Goal: Task Accomplishment & Management: Complete application form

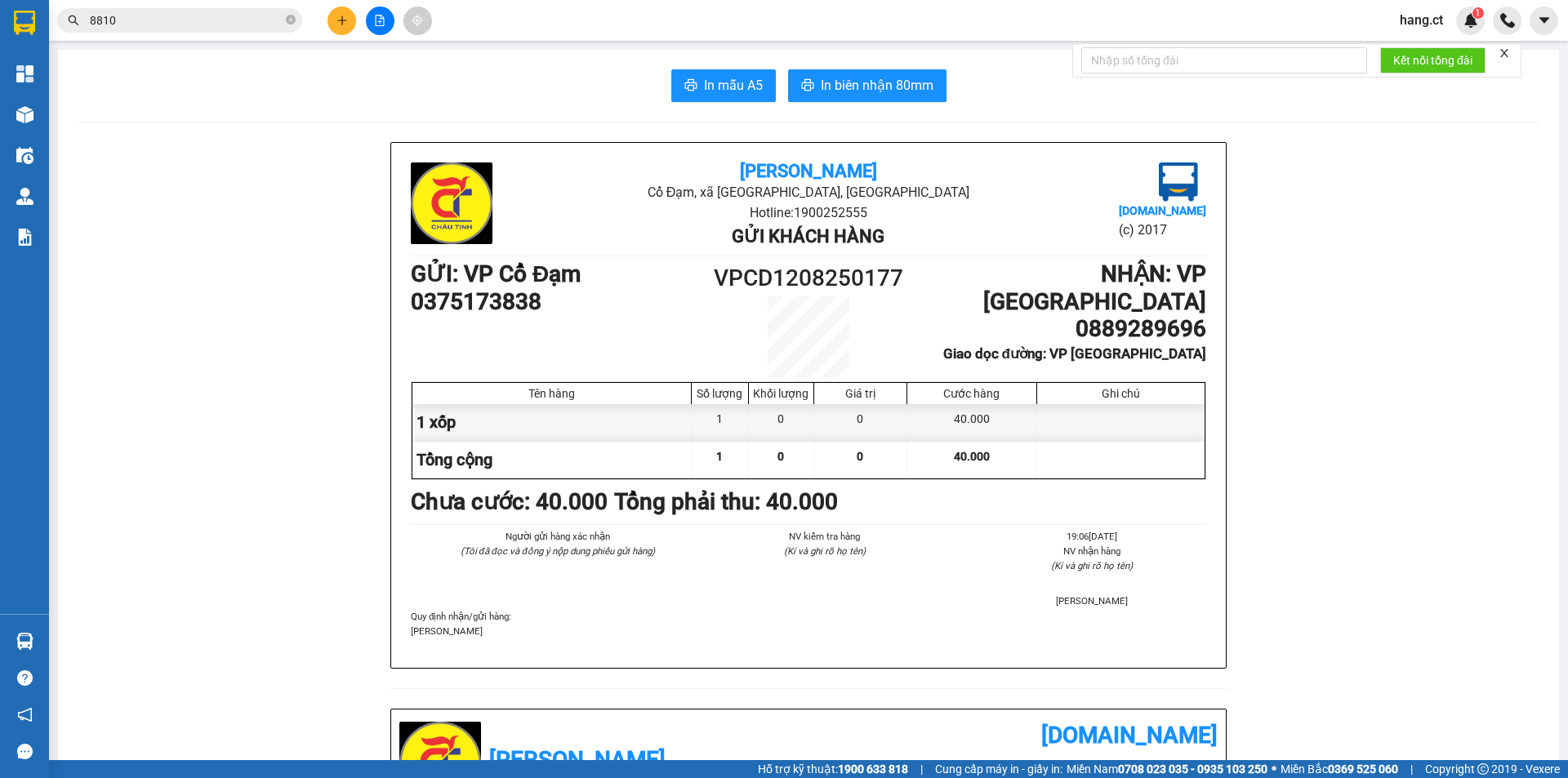
click at [273, 19] on input "8810" at bounding box center [186, 20] width 193 height 18
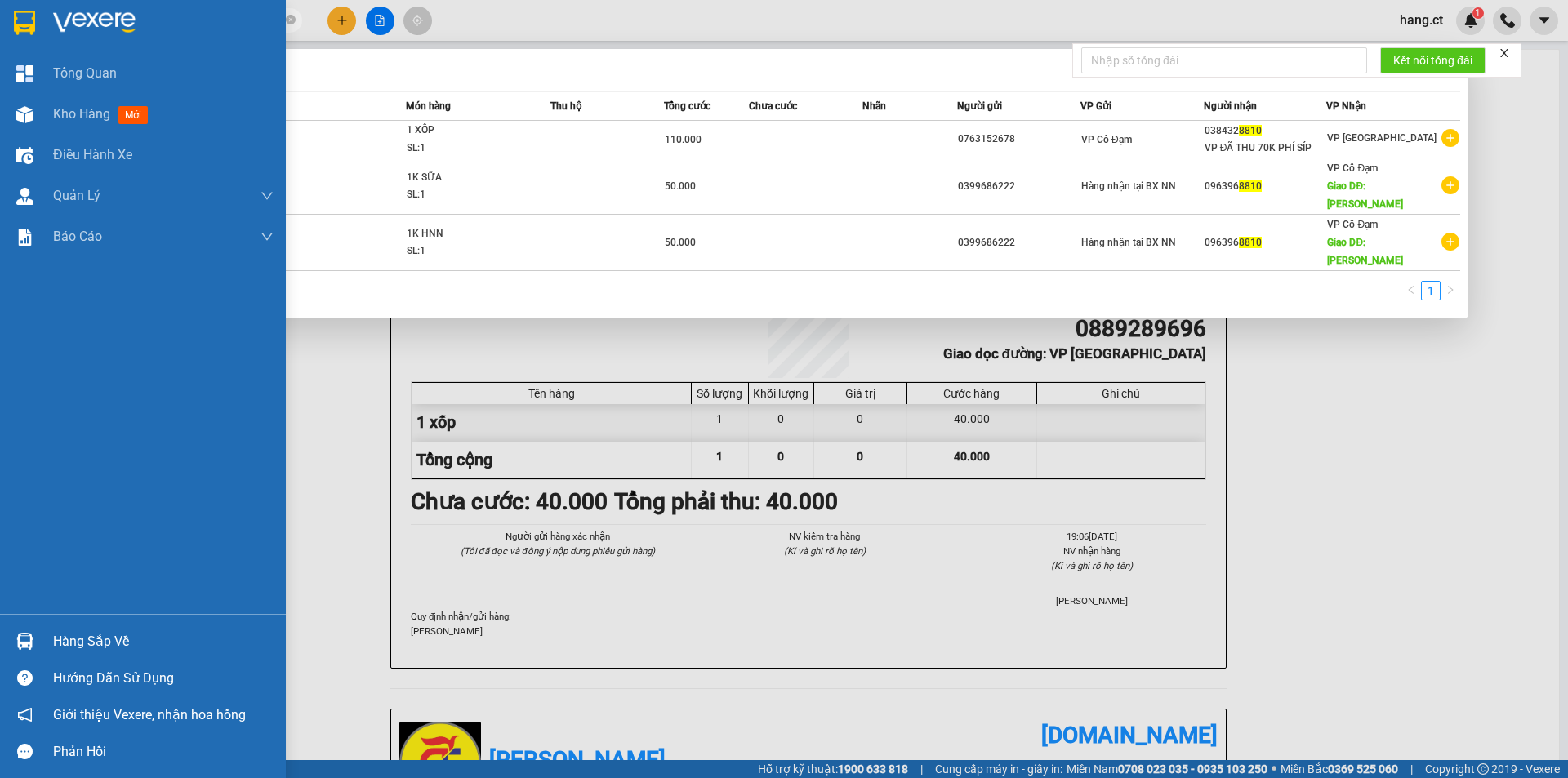
drag, startPoint x: 118, startPoint y: 20, endPoint x: 0, endPoint y: 4, distance: 119.1
click at [0, 4] on section "Kết quả tìm kiếm ( 3 ) Bộ lọc Mã ĐH Trạng thái Món hàng Thu hộ Tổng cước Chưa c…" at bounding box center [784, 389] width 1568 height 778
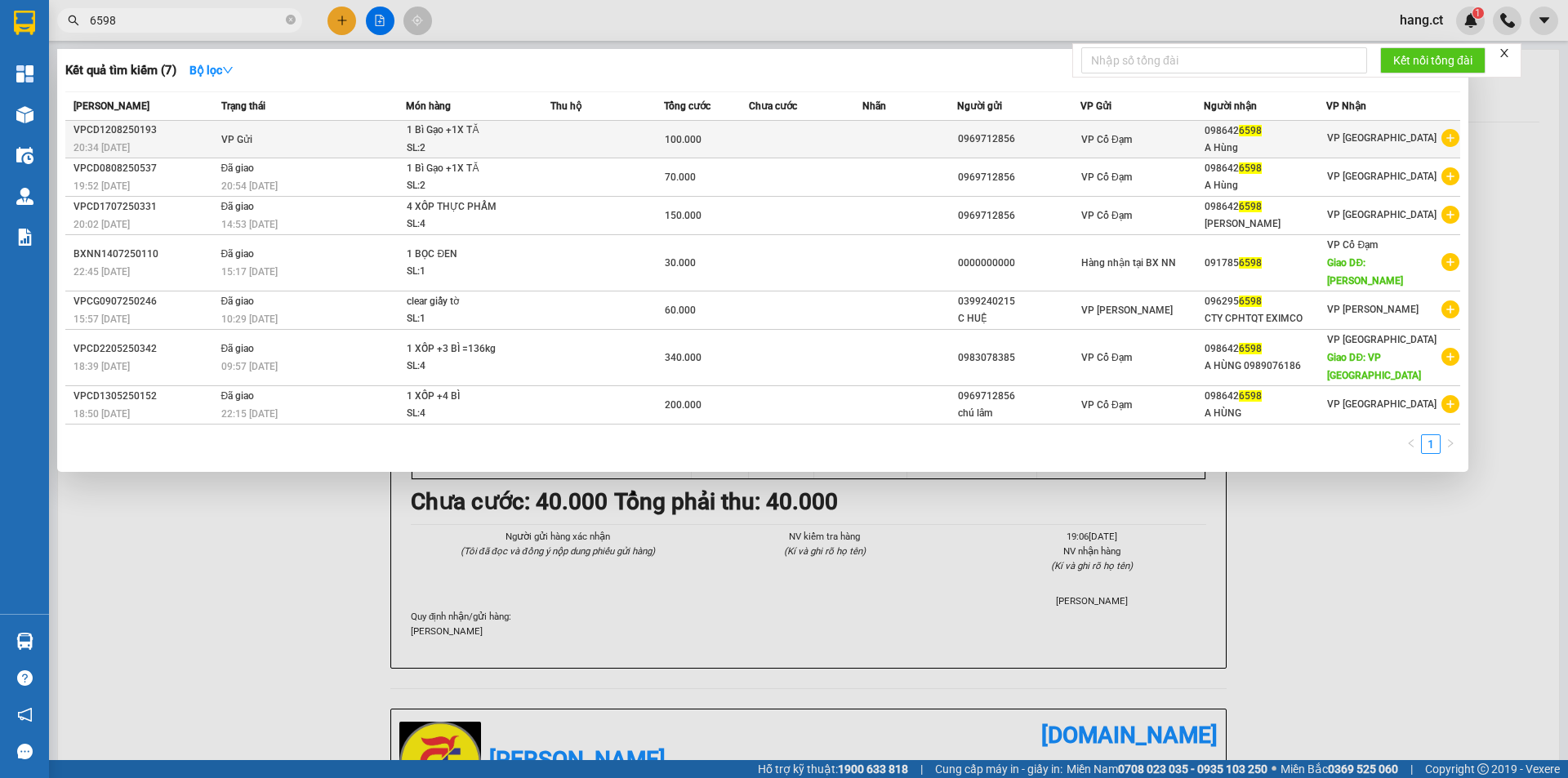
type input "6598"
click at [796, 133] on td at bounding box center [805, 139] width 113 height 37
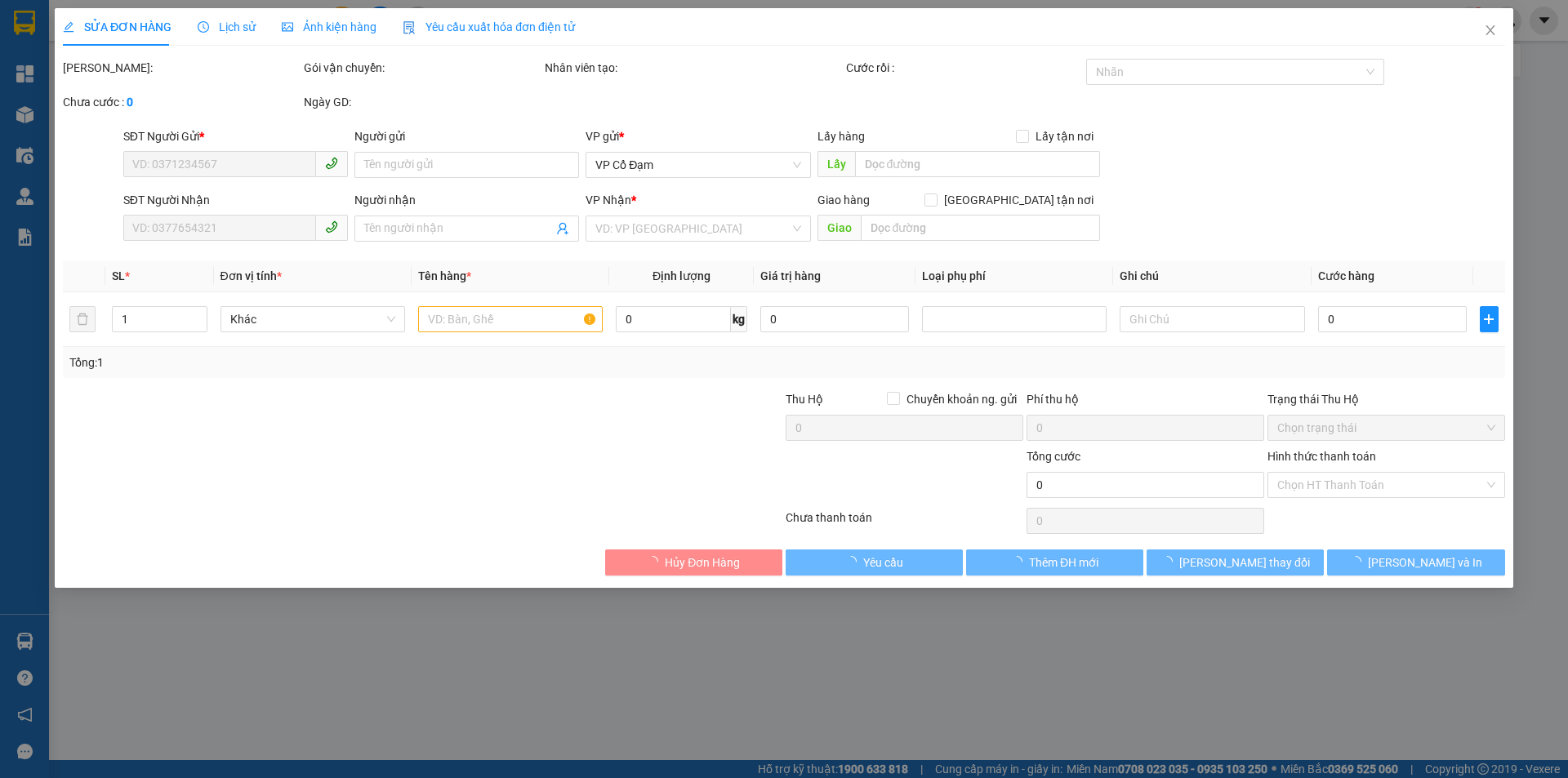
type input "0969712856"
type input "0986426598"
type input "A Hùng"
type input "100.000"
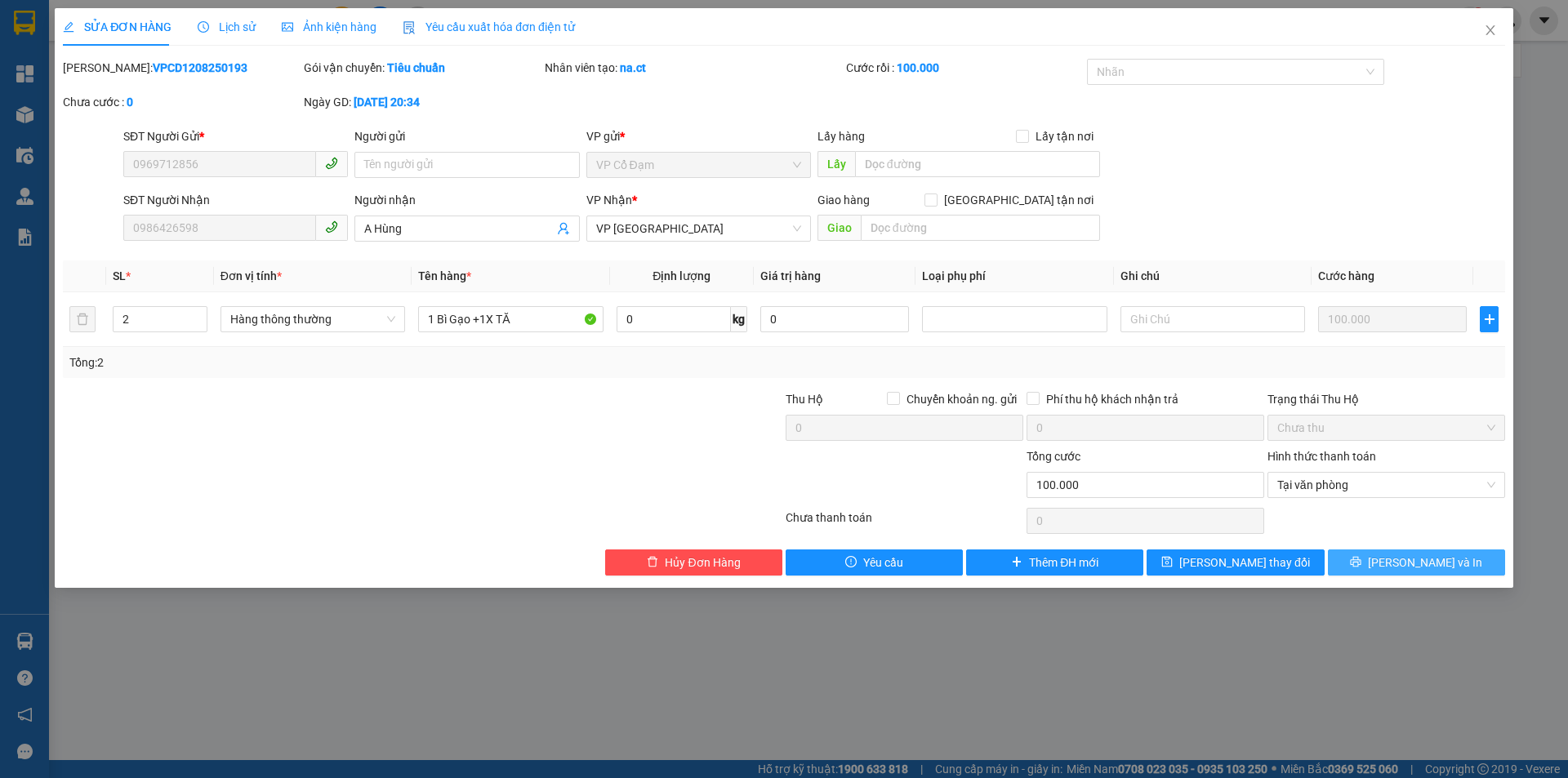
click at [1413, 565] on span "[PERSON_NAME] và In" at bounding box center [1424, 562] width 114 height 18
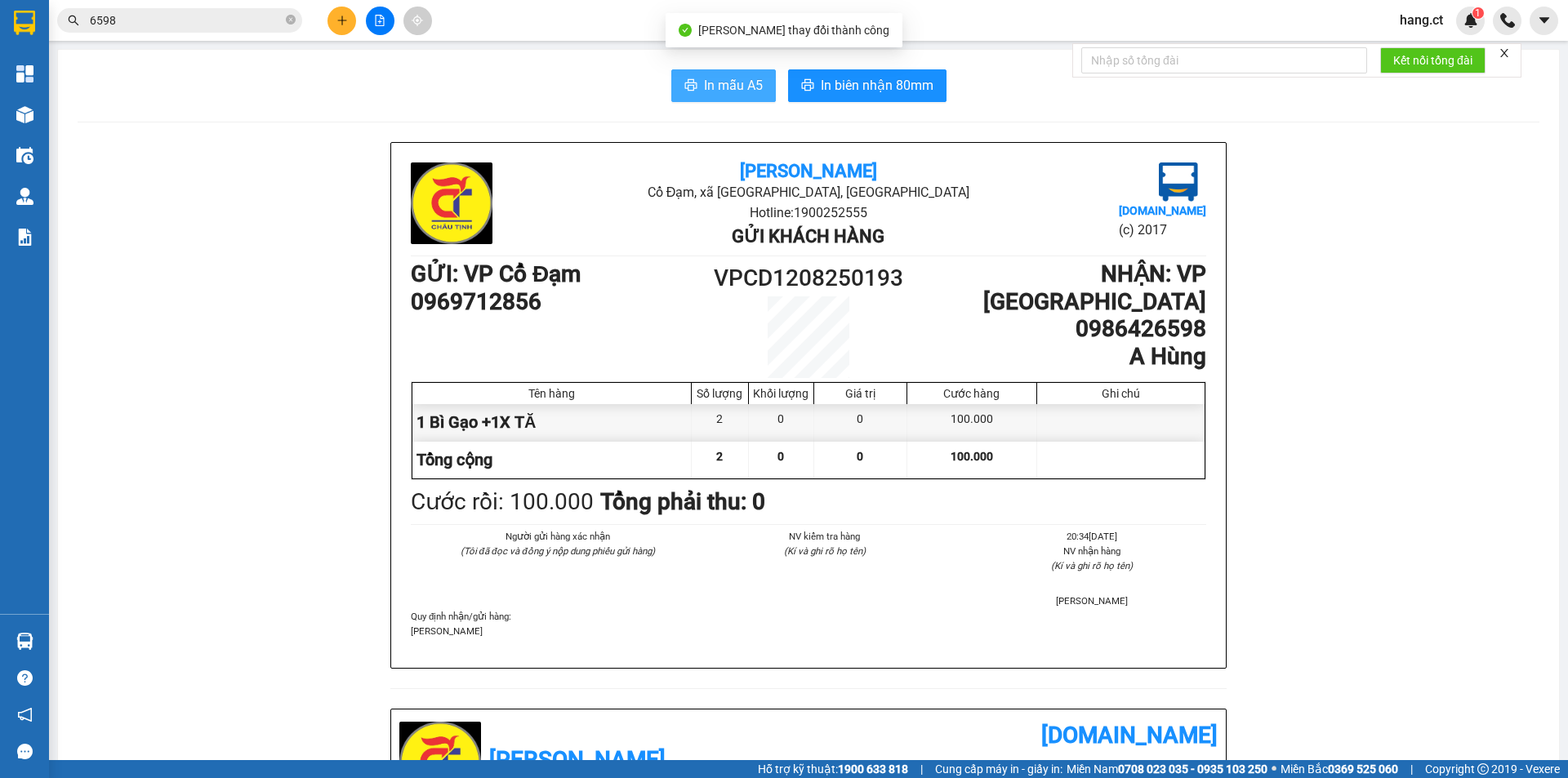
click at [739, 82] on span "In mẫu A5" at bounding box center [732, 84] width 58 height 20
click at [739, 85] on span "In mẫu A5" at bounding box center [732, 84] width 58 height 20
click at [742, 89] on span "In mẫu A5" at bounding box center [732, 84] width 58 height 20
click at [735, 82] on span "In mẫu A5" at bounding box center [732, 84] width 58 height 20
click at [458, 306] on h1 "0969712856" at bounding box center [560, 302] width 298 height 28
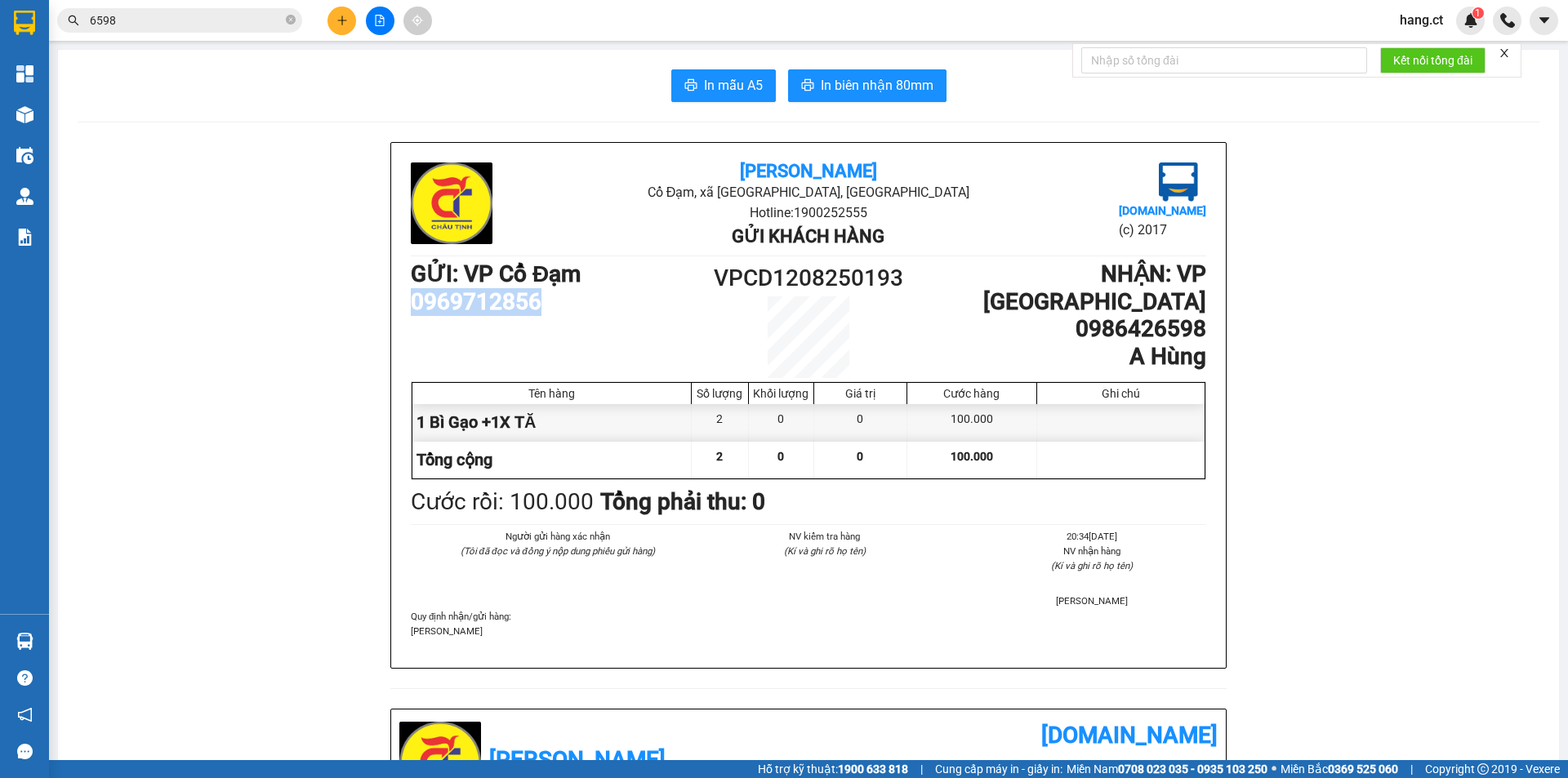
click at [458, 306] on h1 "0969712856" at bounding box center [560, 302] width 298 height 28
copy h1 "0969712856"
click at [697, 91] on button "In mẫu A5" at bounding box center [723, 85] width 104 height 33
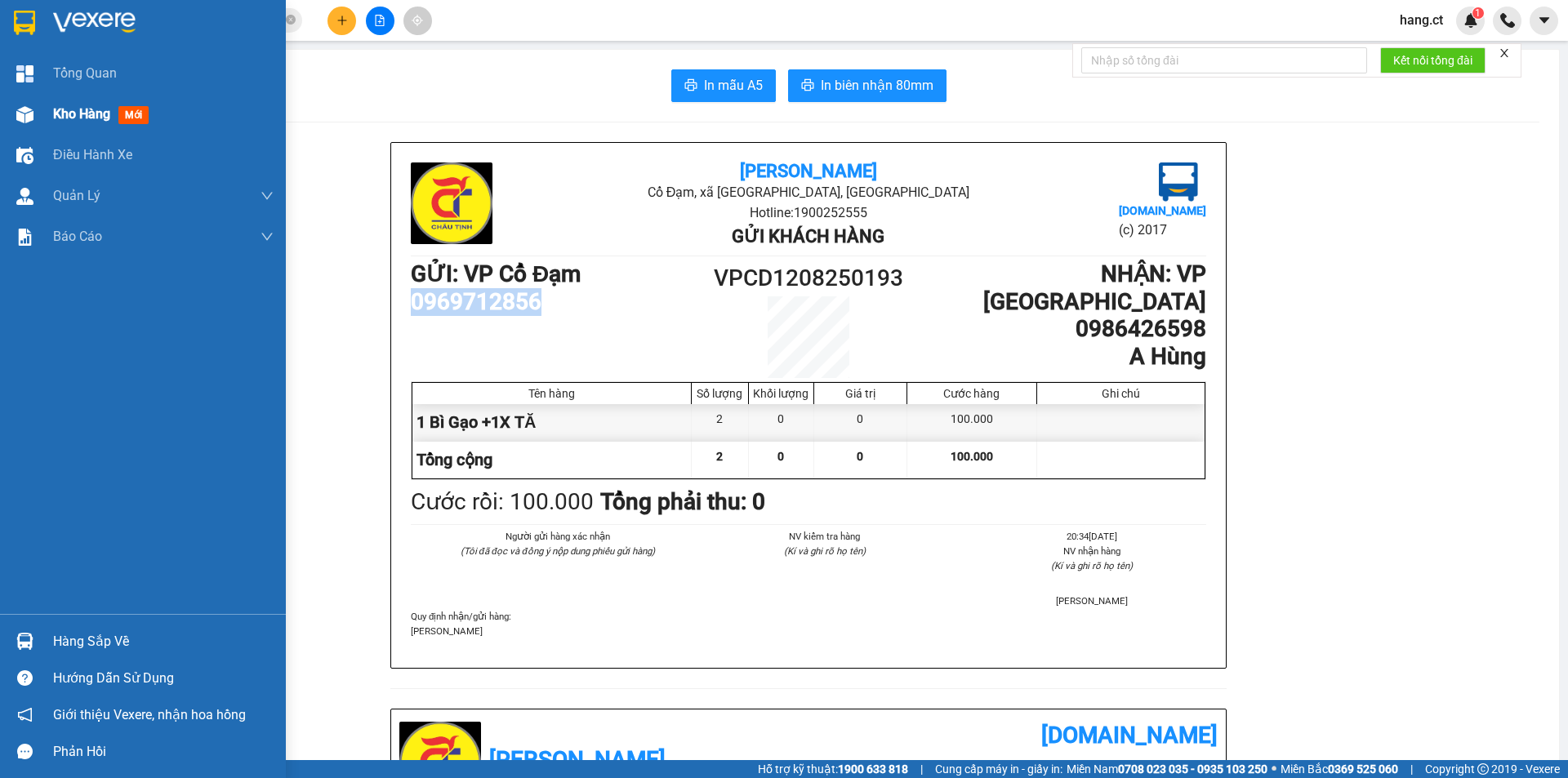
click at [83, 110] on span "Kho hàng" at bounding box center [81, 114] width 58 height 15
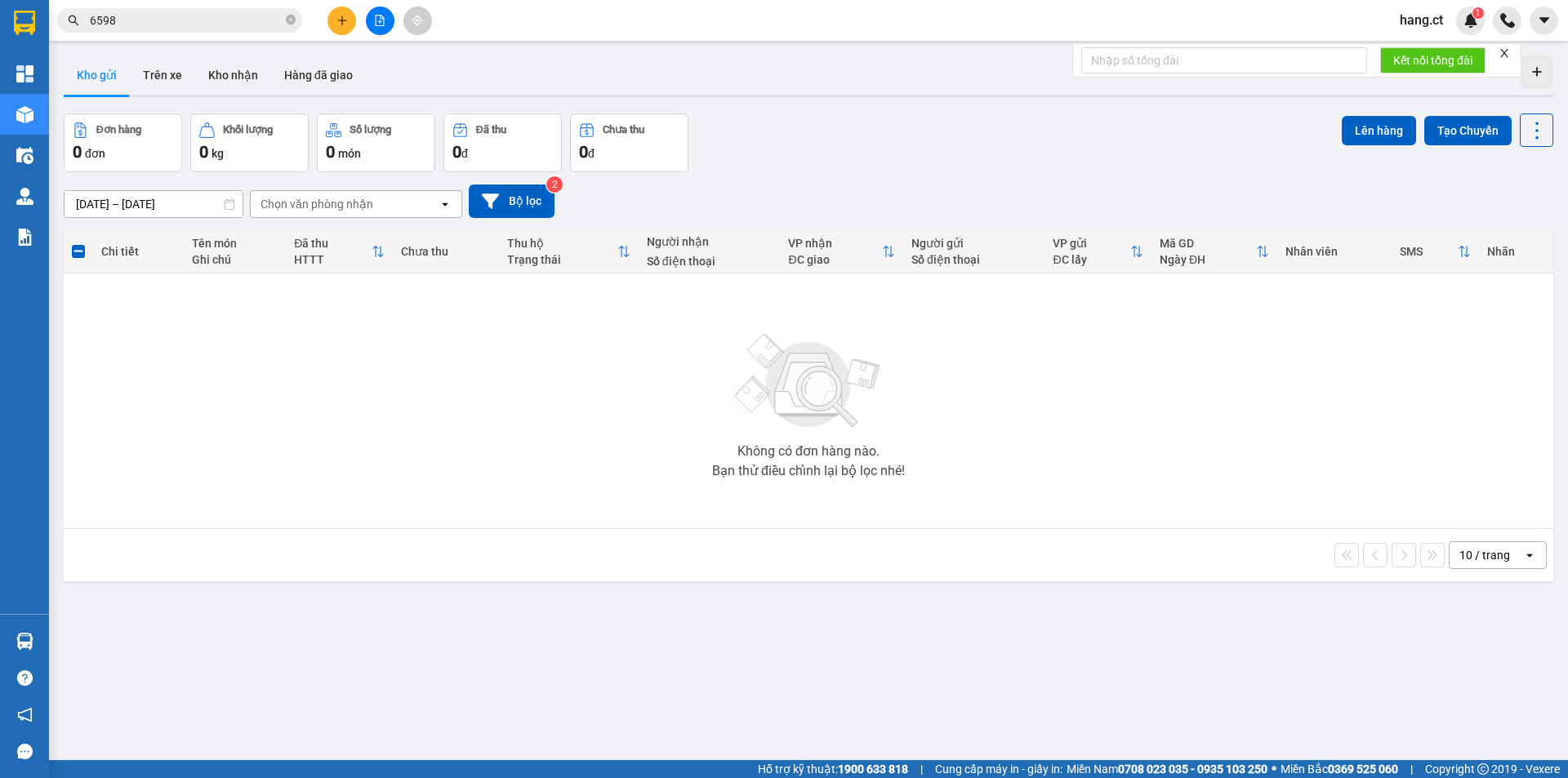
click at [179, 11] on span "6598" at bounding box center [180, 21] width 245 height 25
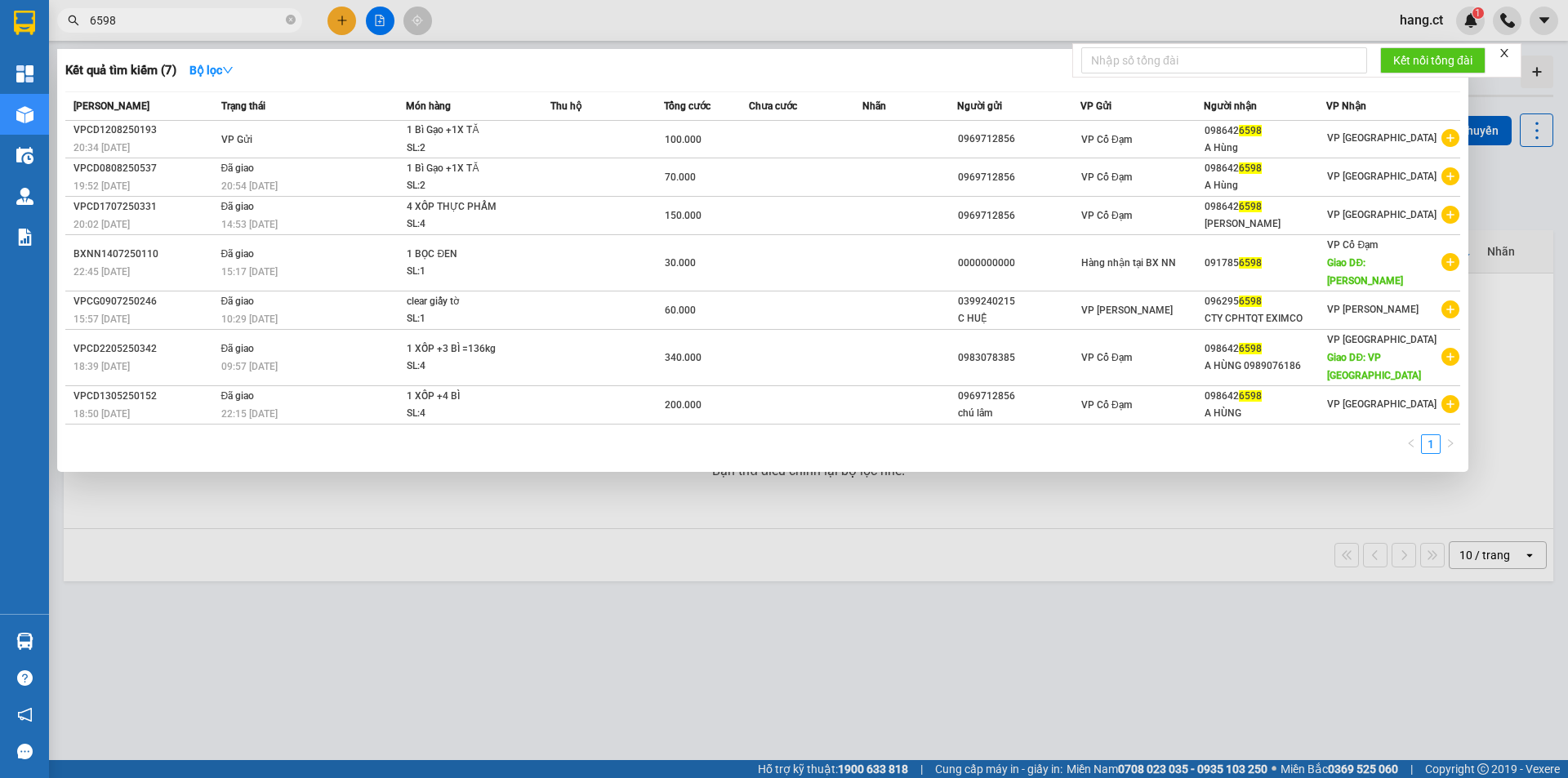
click at [179, 13] on input "6598" at bounding box center [186, 20] width 193 height 18
paste input "0969712856"
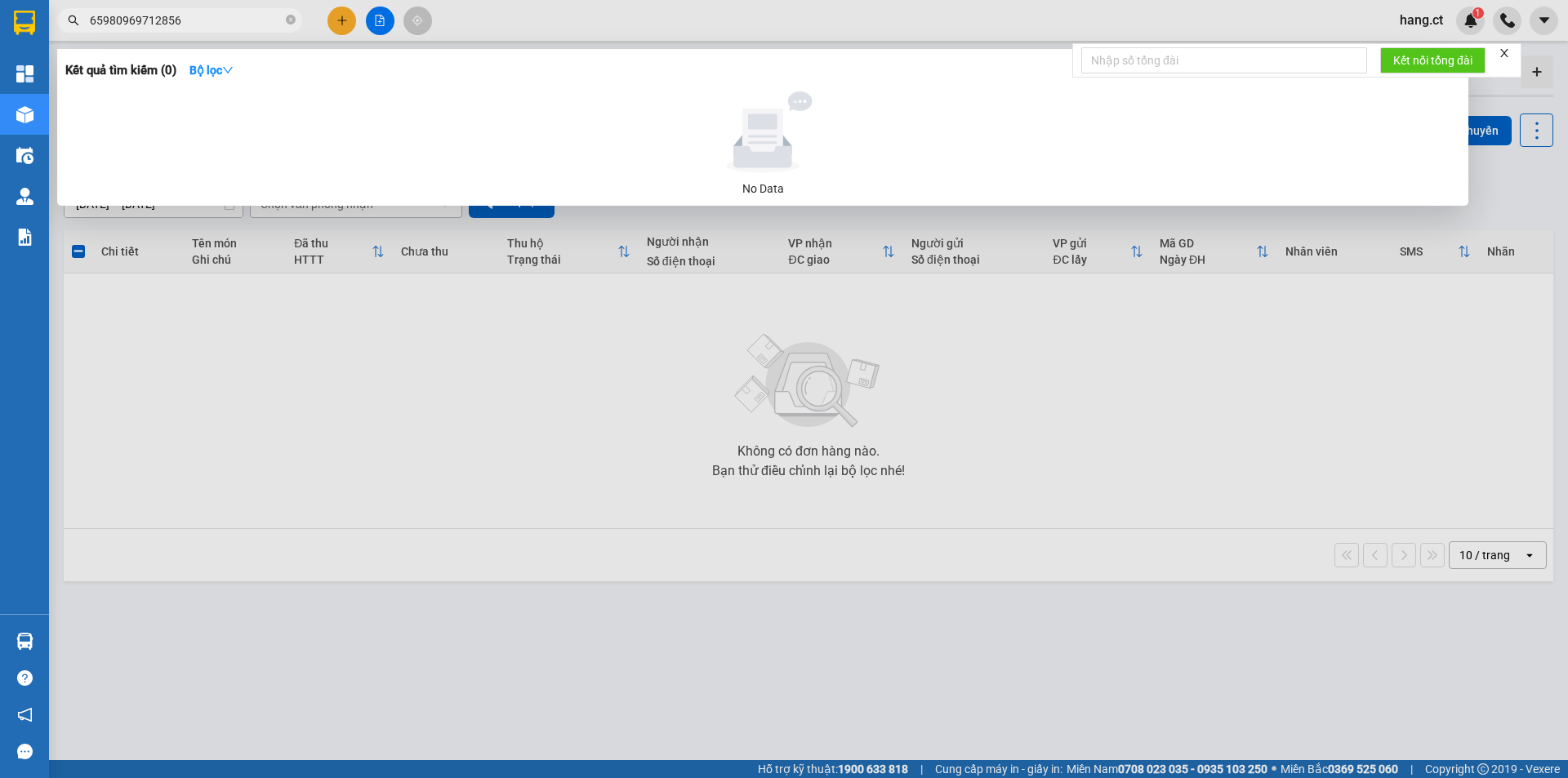
click at [201, 20] on input "65980969712856" at bounding box center [186, 20] width 193 height 18
drag, startPoint x: 58, startPoint y: 25, endPoint x: 44, endPoint y: 25, distance: 14.0
click at [45, 25] on section "Kết quả tìm kiếm ( 0 ) Bộ lọc No Data 65980969712856 hang.ct 1 Tổng Quan Kho hà…" at bounding box center [784, 389] width 1568 height 778
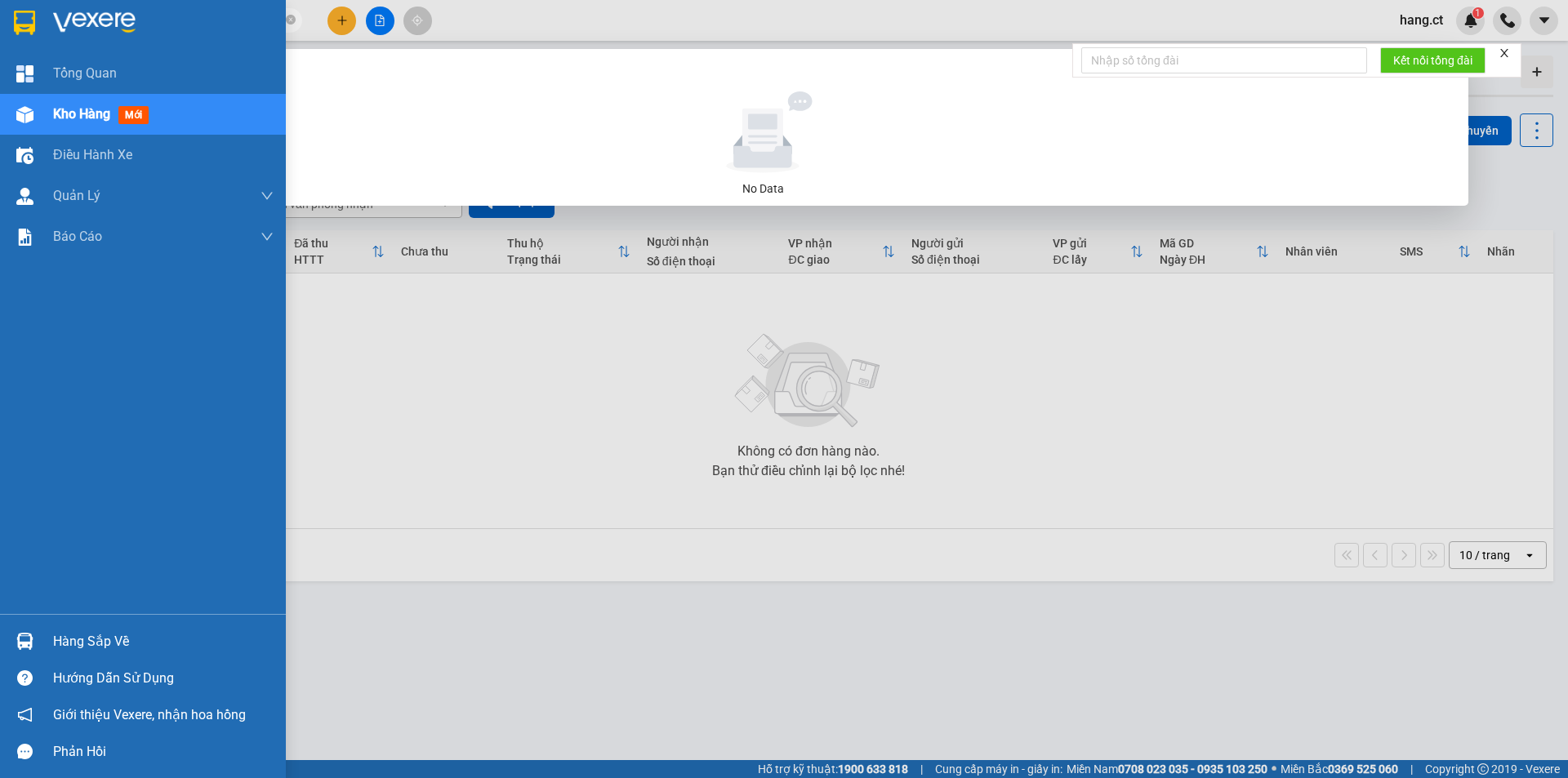
type input "65980969712856"
click at [44, 25] on div at bounding box center [143, 26] width 286 height 53
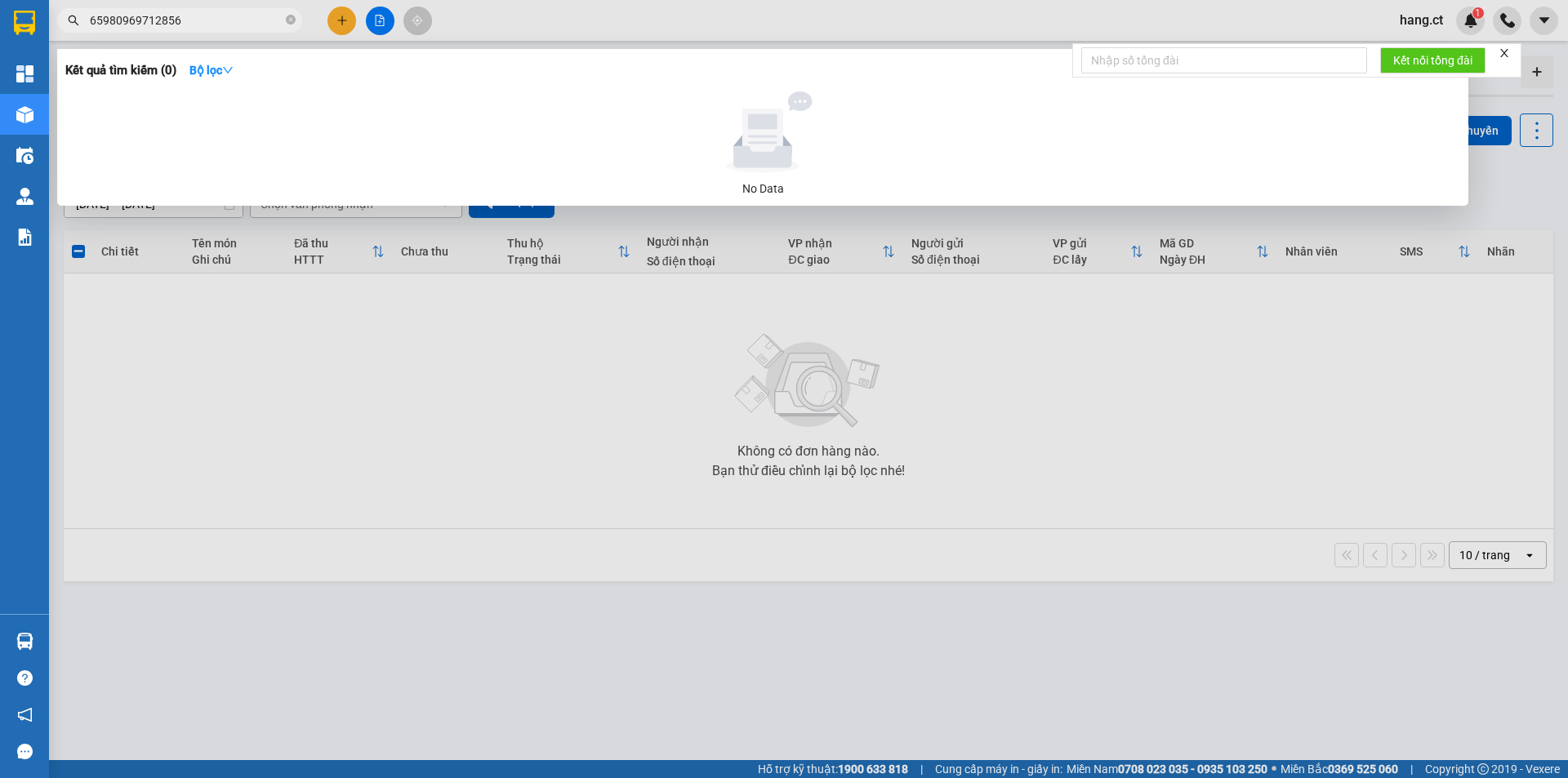
click at [213, 13] on input "65980969712856" at bounding box center [186, 20] width 193 height 18
drag, startPoint x: 218, startPoint y: 17, endPoint x: 105, endPoint y: 19, distance: 113.0
click at [105, 19] on input "65980969712856" at bounding box center [186, 20] width 193 height 18
click at [72, 22] on icon "search" at bounding box center [74, 20] width 11 height 11
click at [69, 23] on icon "search" at bounding box center [74, 20] width 12 height 11
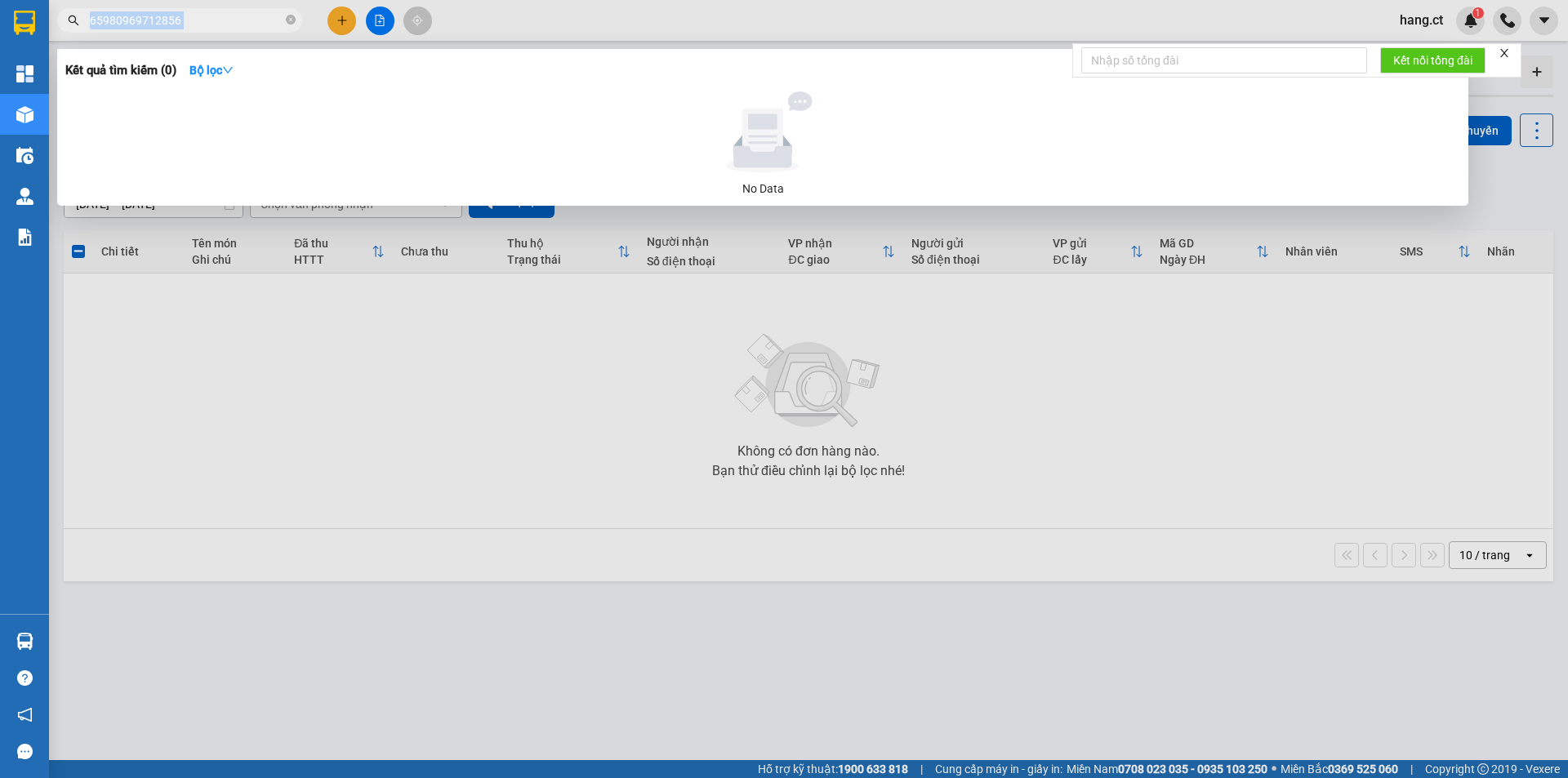
drag, startPoint x: 69, startPoint y: 23, endPoint x: 88, endPoint y: 9, distance: 23.6
click at [88, 9] on div "65980969712856" at bounding box center [159, 21] width 318 height 25
click at [289, 14] on span at bounding box center [290, 21] width 10 height 15
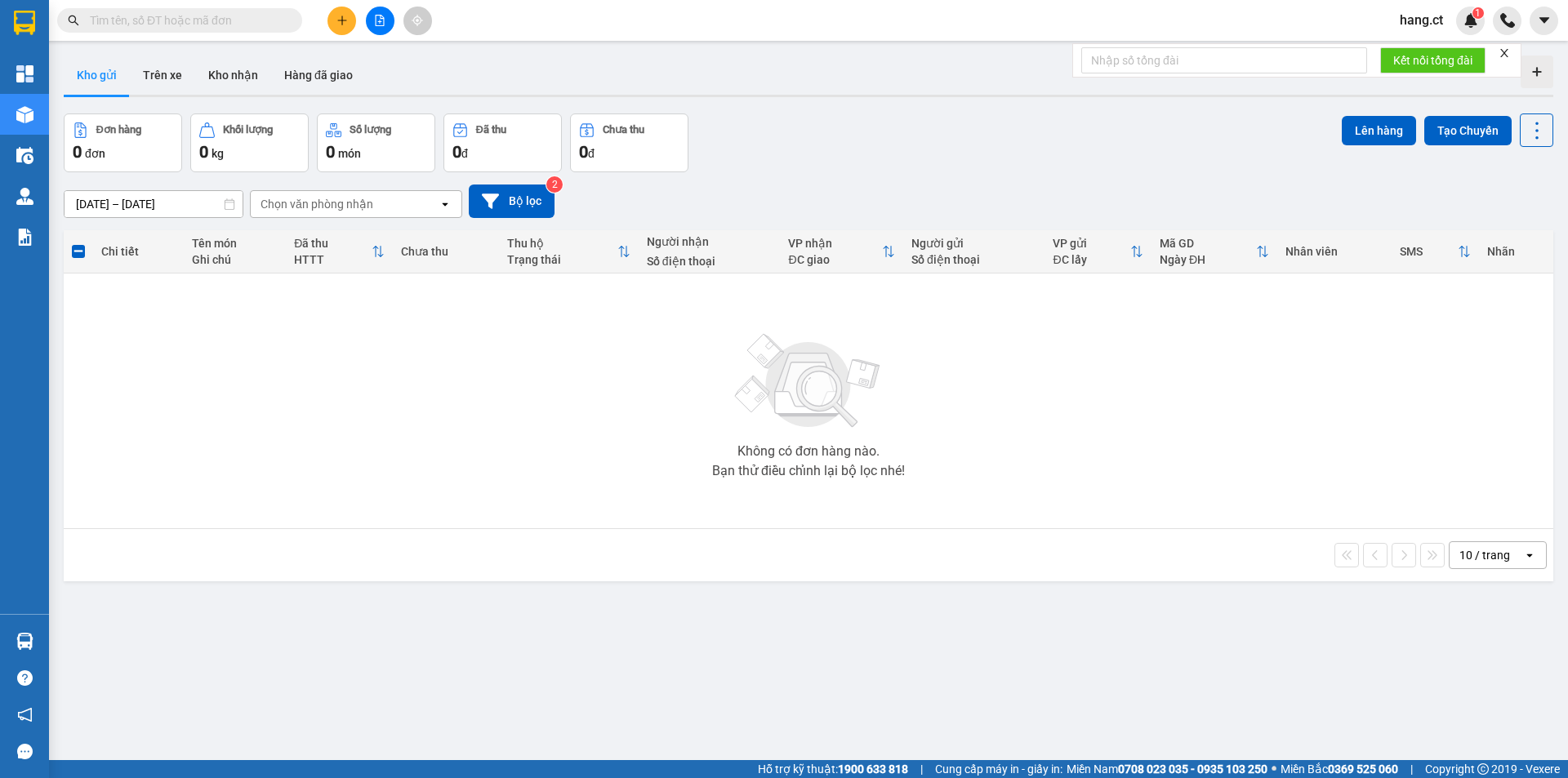
click at [124, 23] on input "text" at bounding box center [186, 20] width 193 height 18
paste input "0969712856"
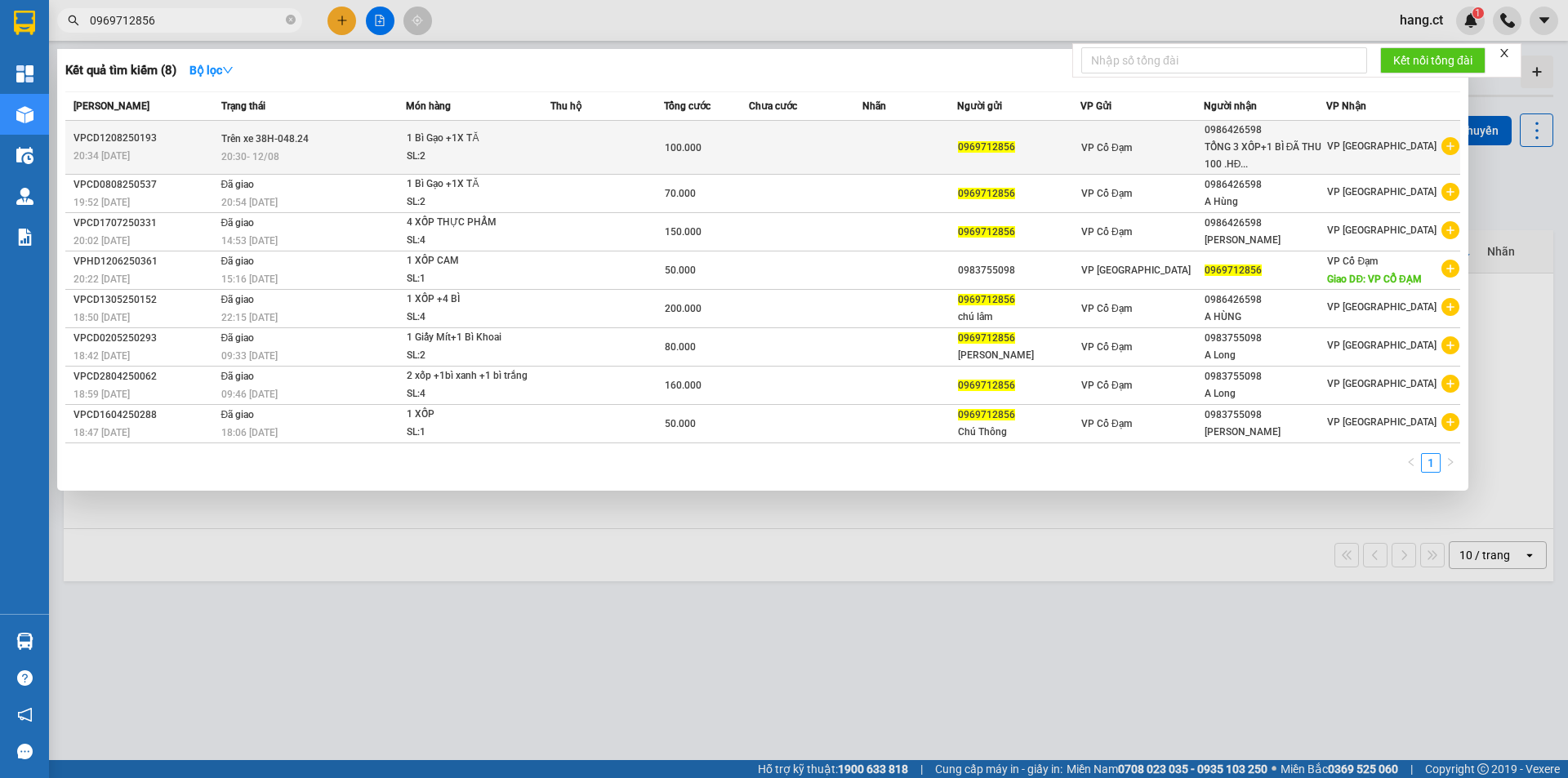
type input "0969712856"
click at [549, 149] on span "1 Bì Gạo +1X TĂ SL: 2" at bounding box center [477, 147] width 142 height 35
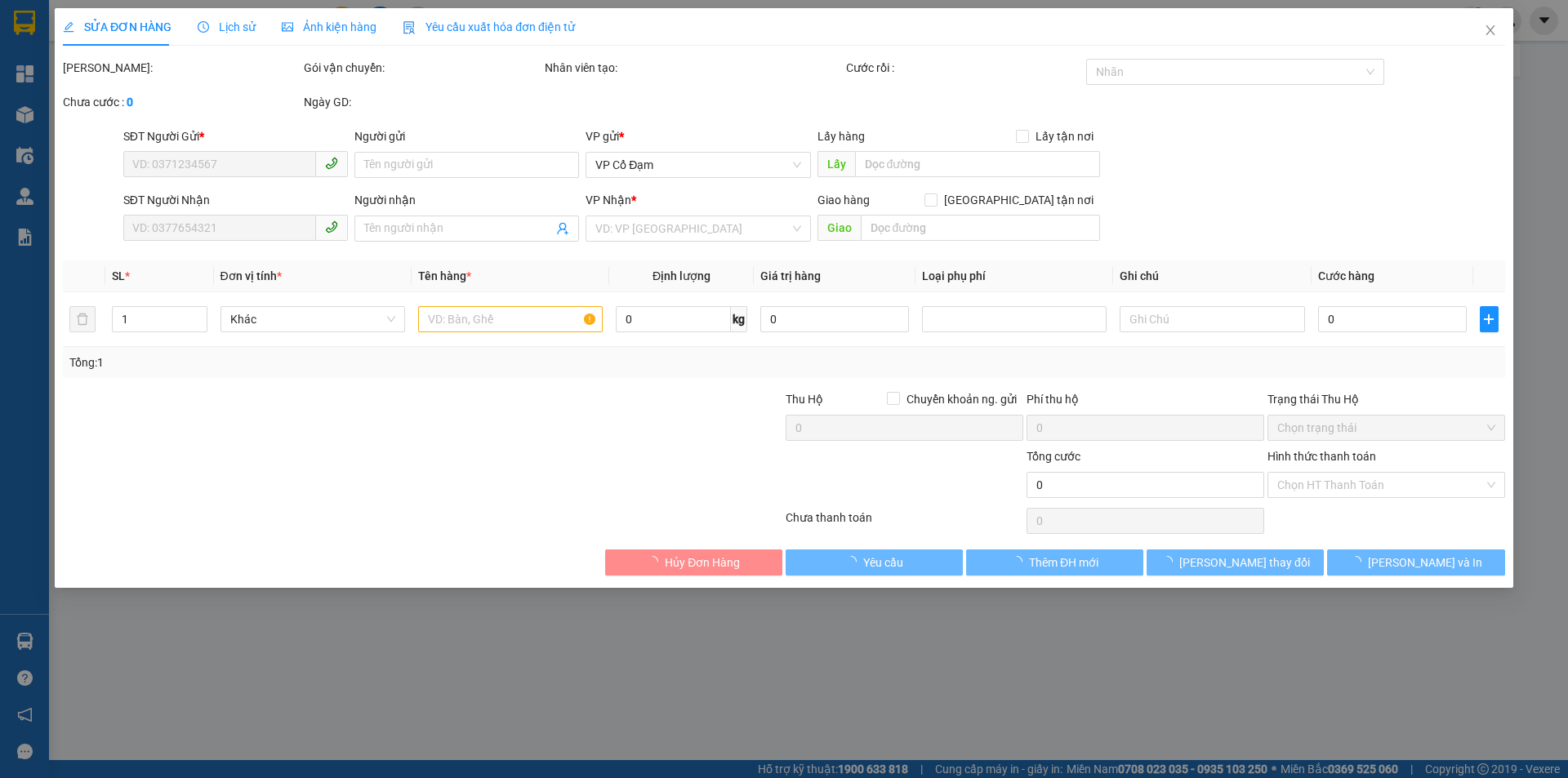
type input "0969712856"
type input "0986426598"
type input "TỔNG 3 XỐP+1 BÌ ĐÃ THU 100 .HĐ THU THÊM 60K"
type input "100.000"
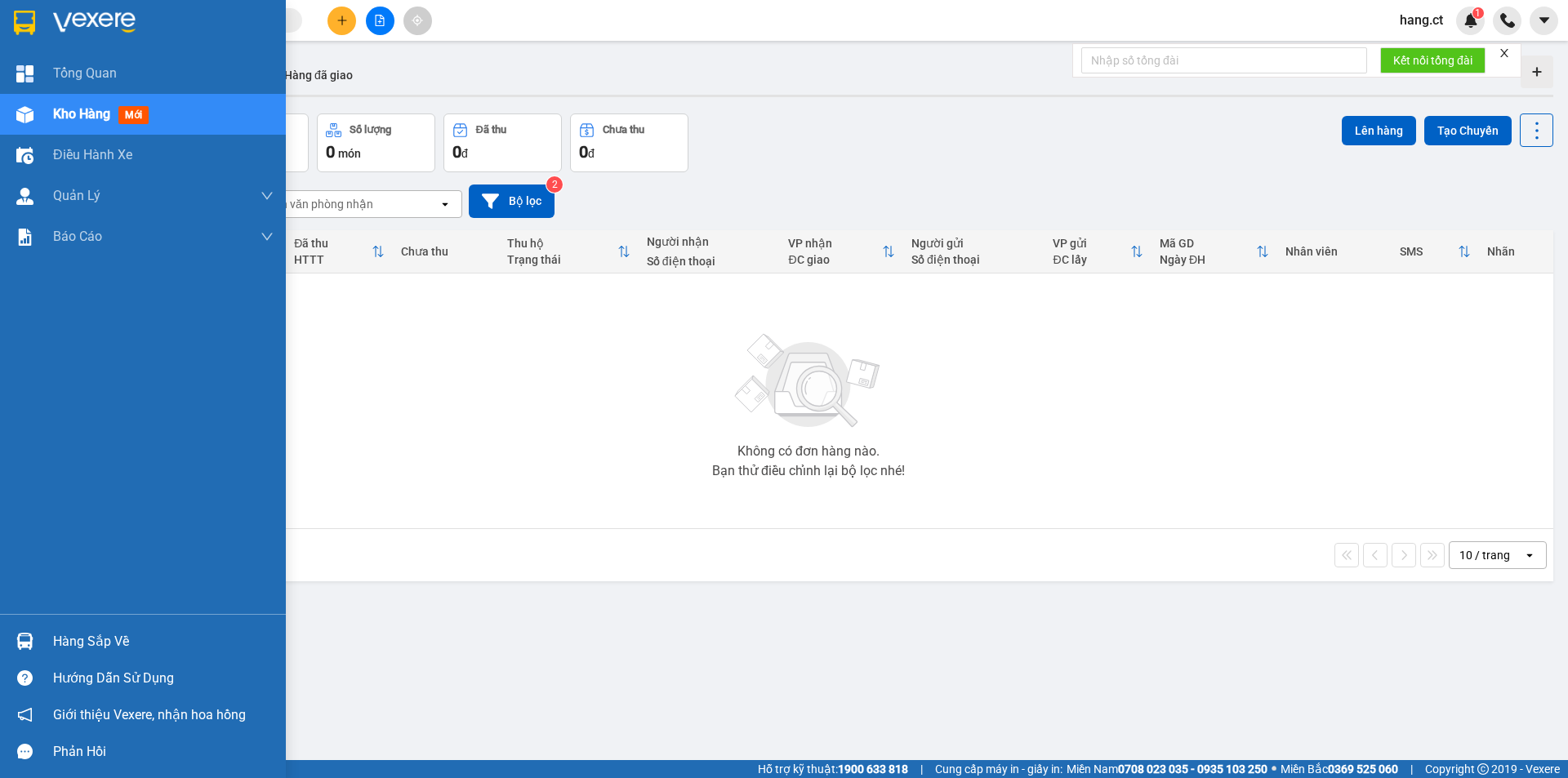
click at [81, 110] on span "Kho hàng" at bounding box center [81, 114] width 58 height 15
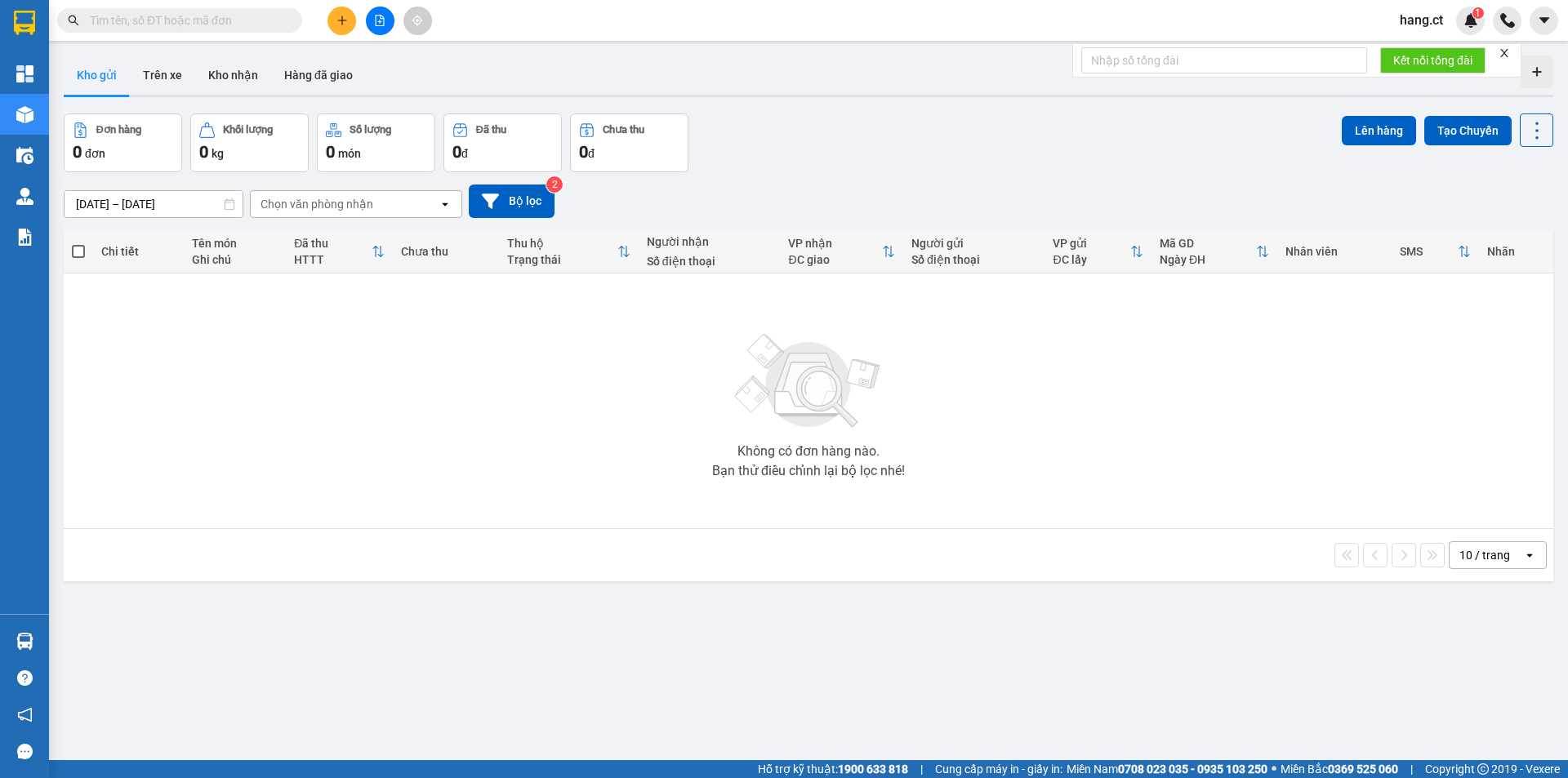
click at [164, 18] on input "text" at bounding box center [186, 20] width 193 height 18
click at [198, 22] on input "text" at bounding box center [186, 20] width 193 height 18
click at [345, 13] on button at bounding box center [342, 21] width 29 height 29
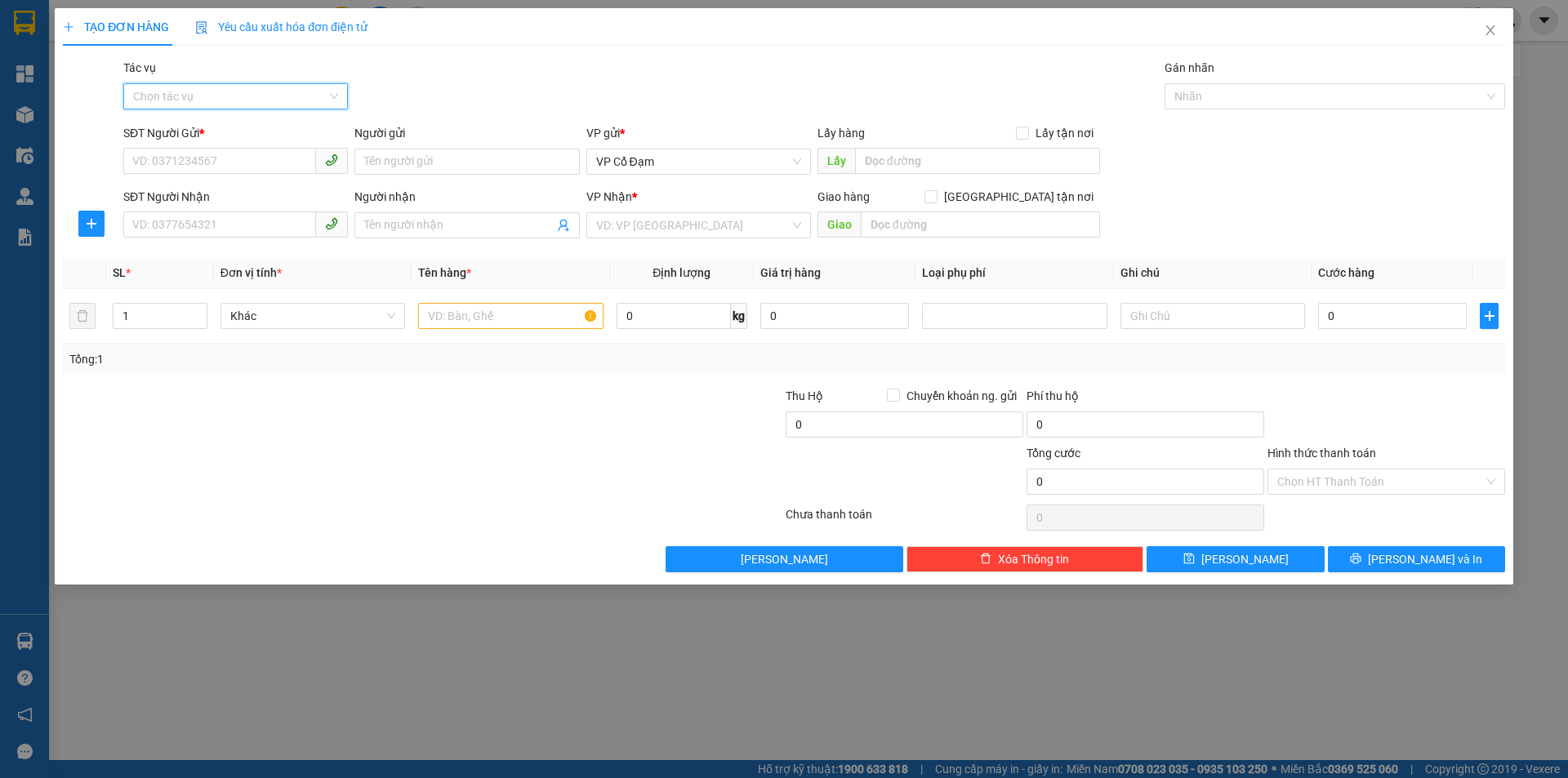
click at [173, 87] on input "Tác vụ" at bounding box center [230, 97] width 194 height 25
click at [181, 126] on div "Nhập hàng lên xe" at bounding box center [236, 128] width 205 height 18
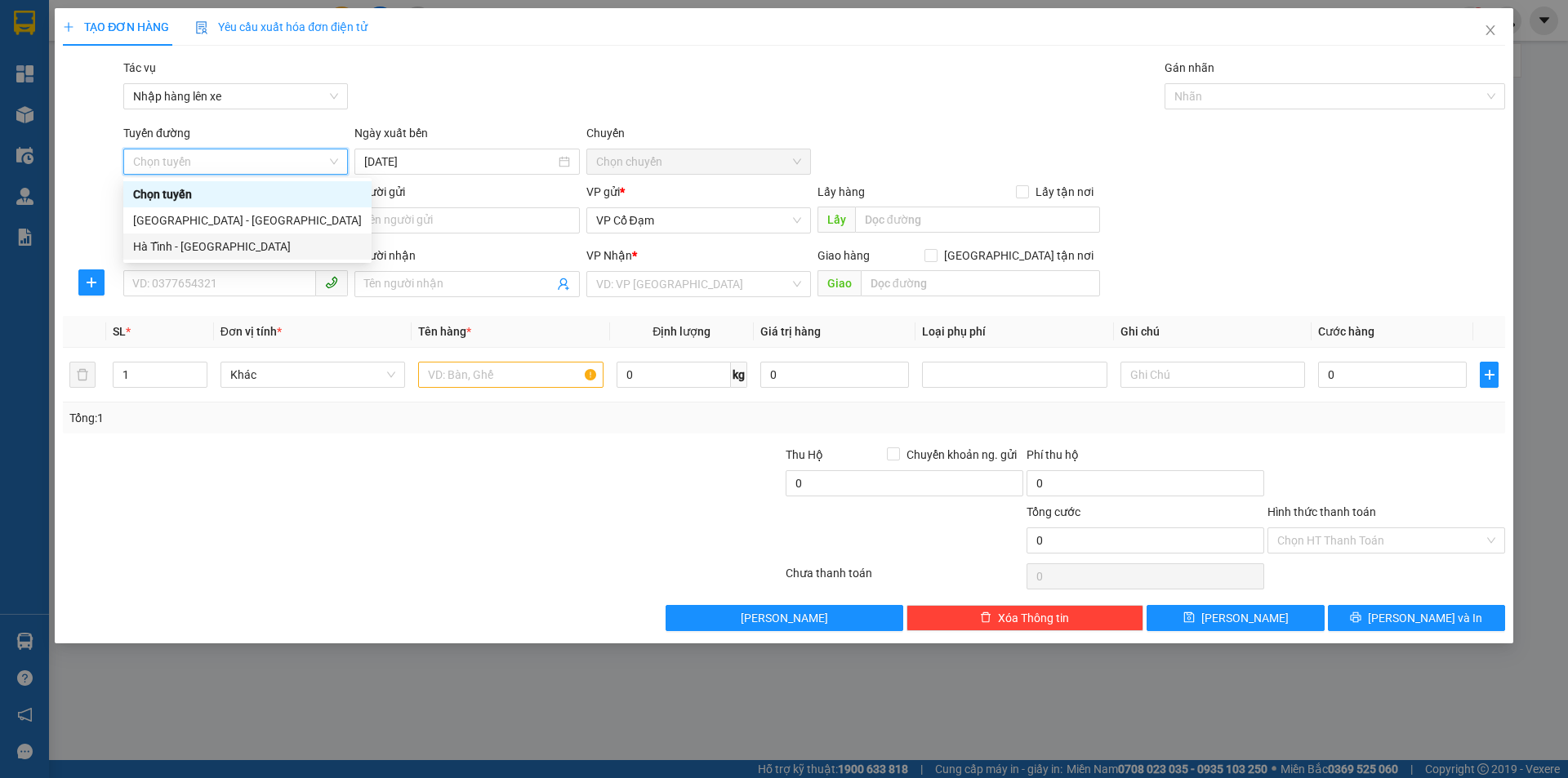
click at [168, 251] on div "Hà Tĩnh - [GEOGRAPHIC_DATA]" at bounding box center [247, 246] width 229 height 18
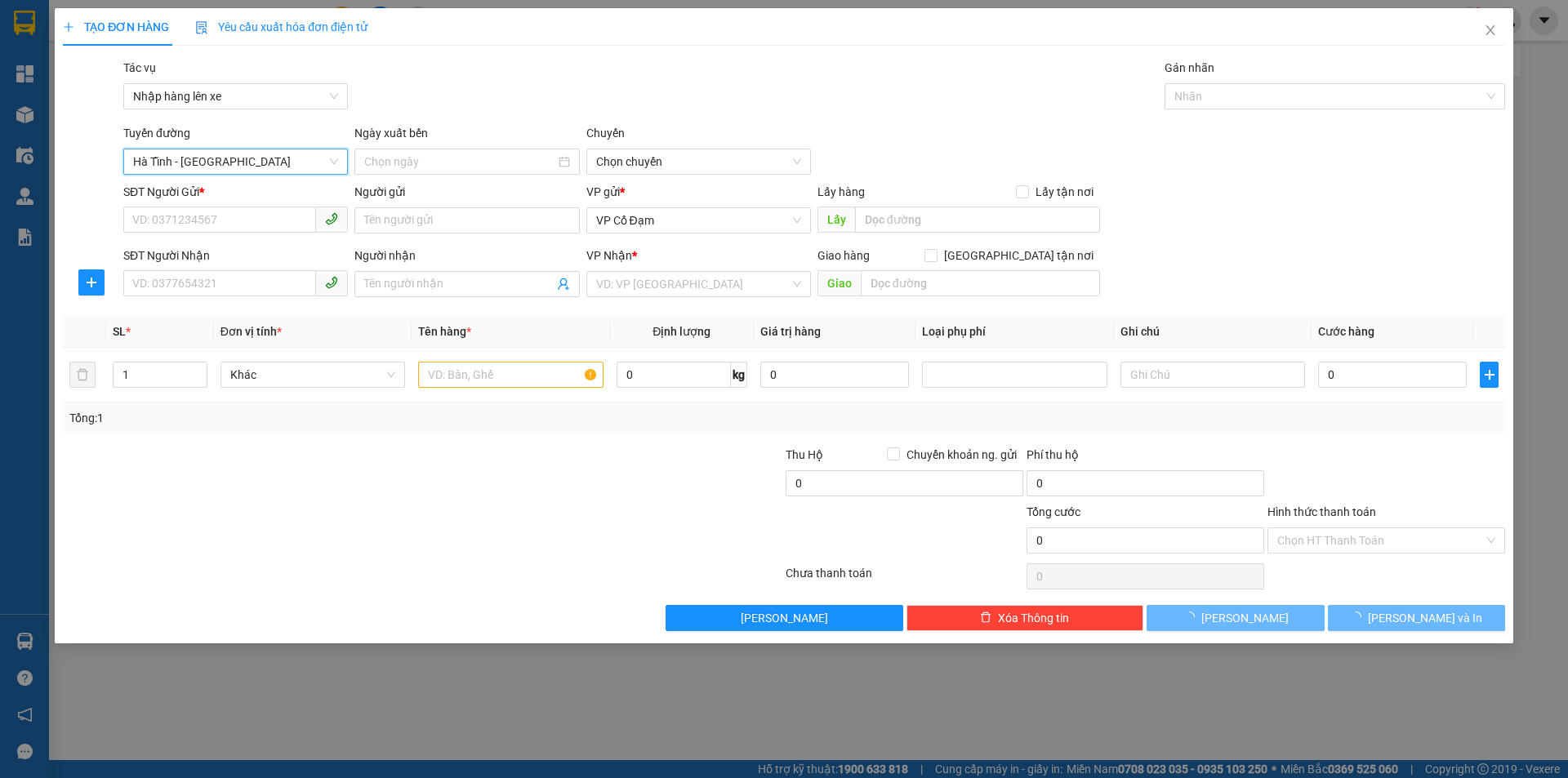
type input "[DATE]"
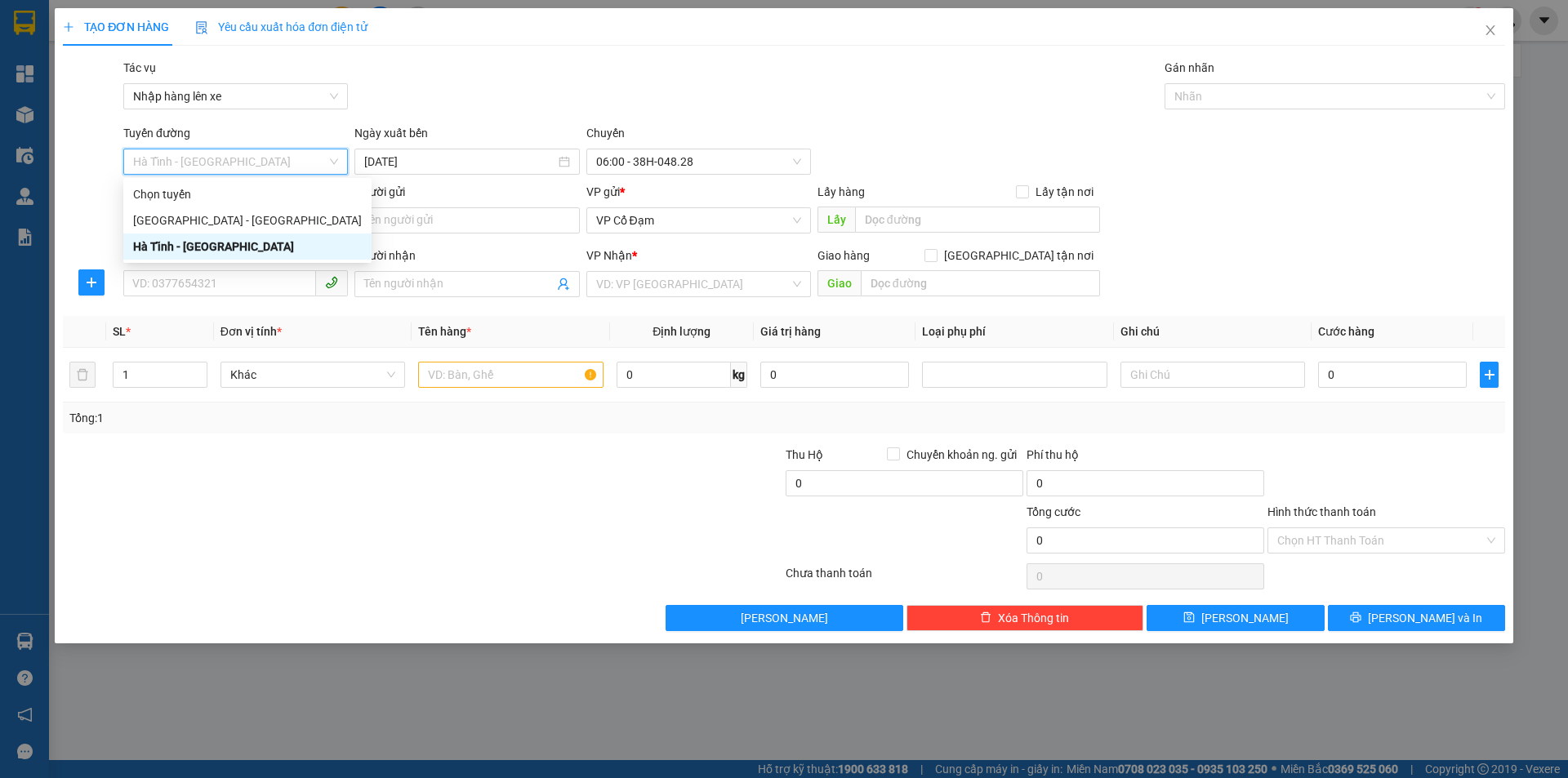
click at [187, 244] on div "Hà Tĩnh - [GEOGRAPHIC_DATA]" at bounding box center [247, 246] width 229 height 18
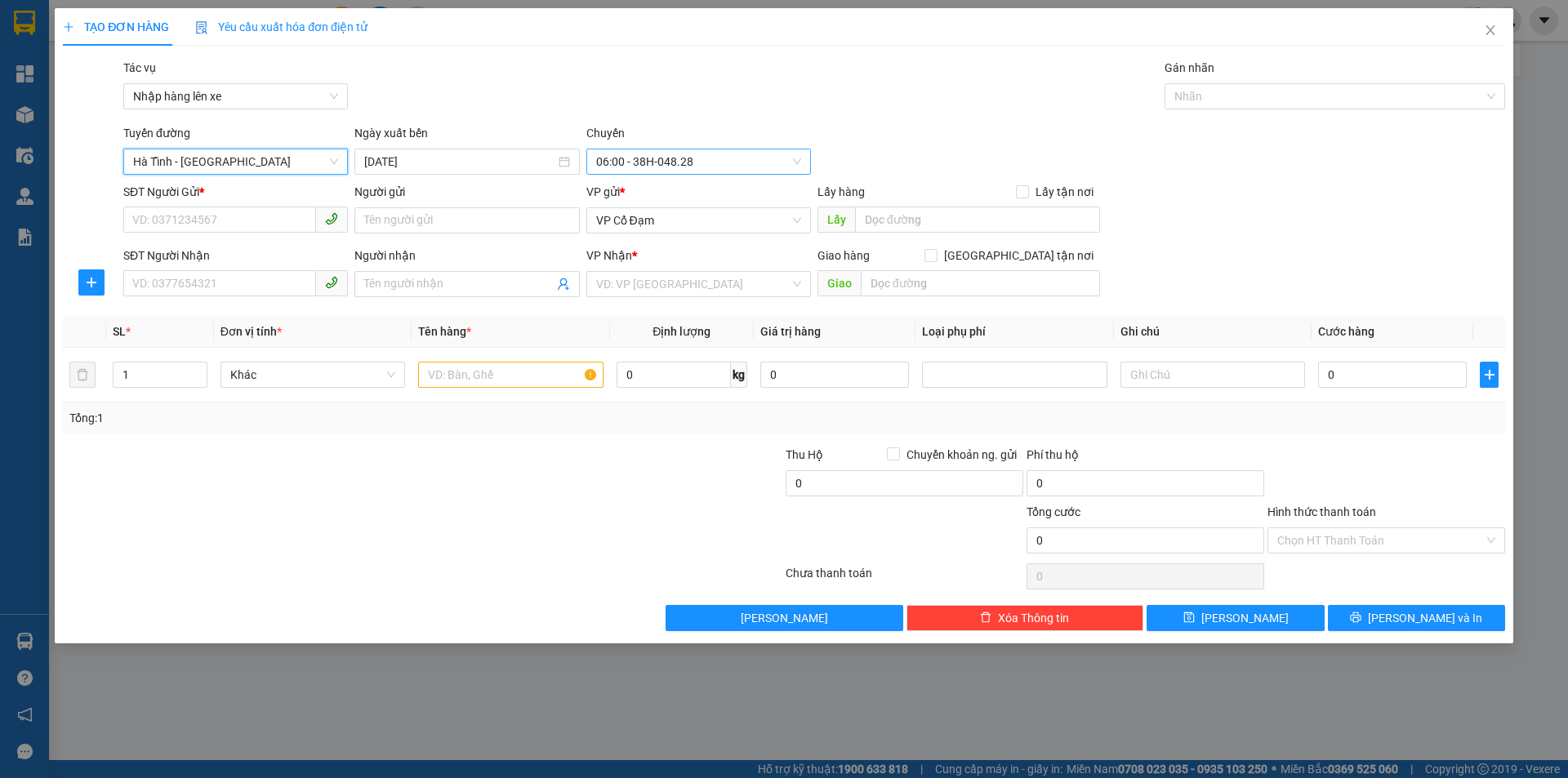
click at [680, 159] on span "06:00 - 38H-048.28" at bounding box center [699, 162] width 205 height 25
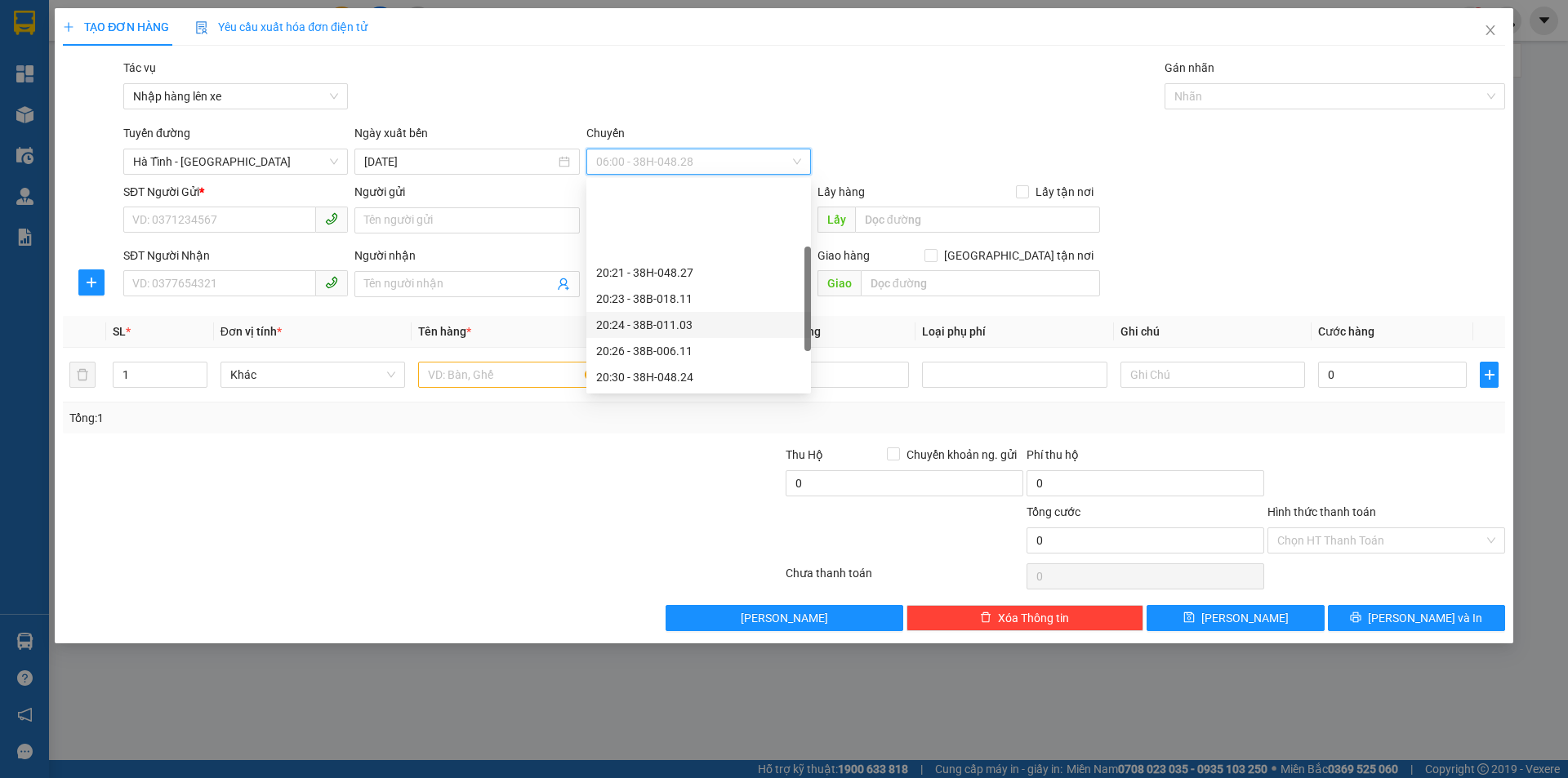
scroll to position [130, 0]
click at [680, 248] on div "20:30 - 38H-048.24" at bounding box center [699, 246] width 205 height 18
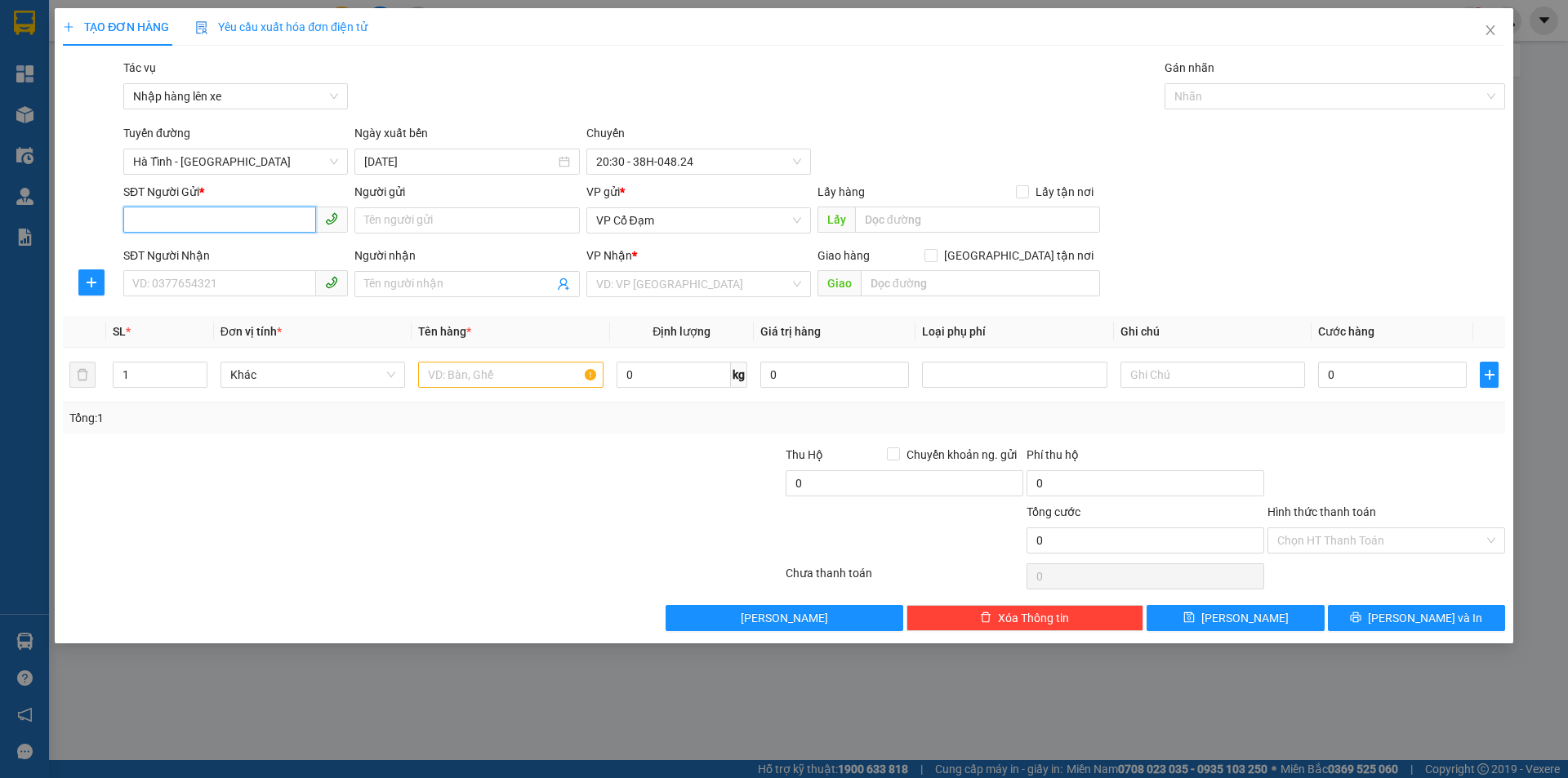
click at [173, 217] on input "SĐT Người Gửi *" at bounding box center [219, 219] width 193 height 26
paste input "0969712856"
type input "0969712856"
click at [150, 252] on div "0969712856" at bounding box center [236, 253] width 205 height 18
type input "0986426598"
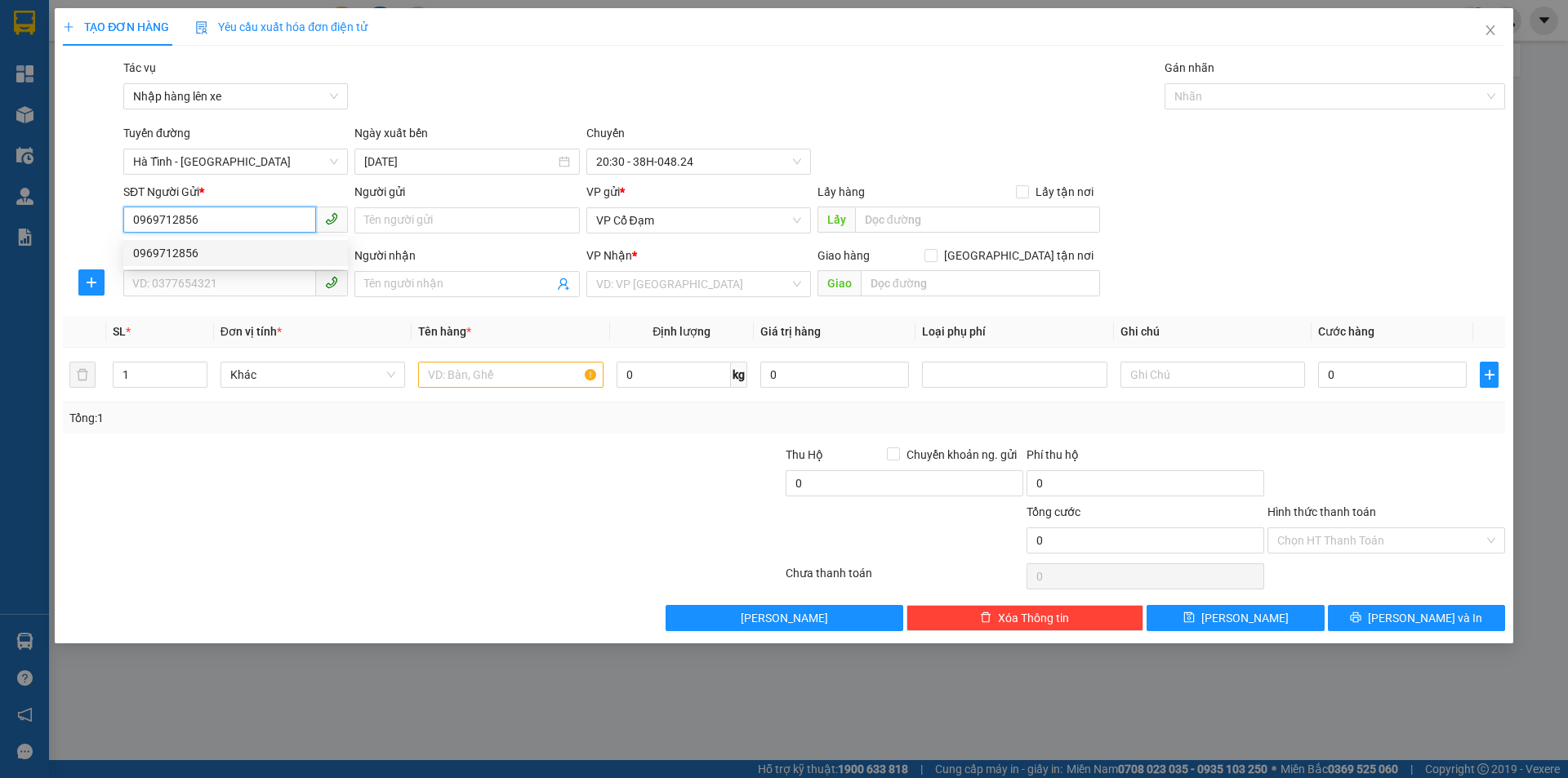
type input "A Hùng"
type input "100.000"
type input "0969712856"
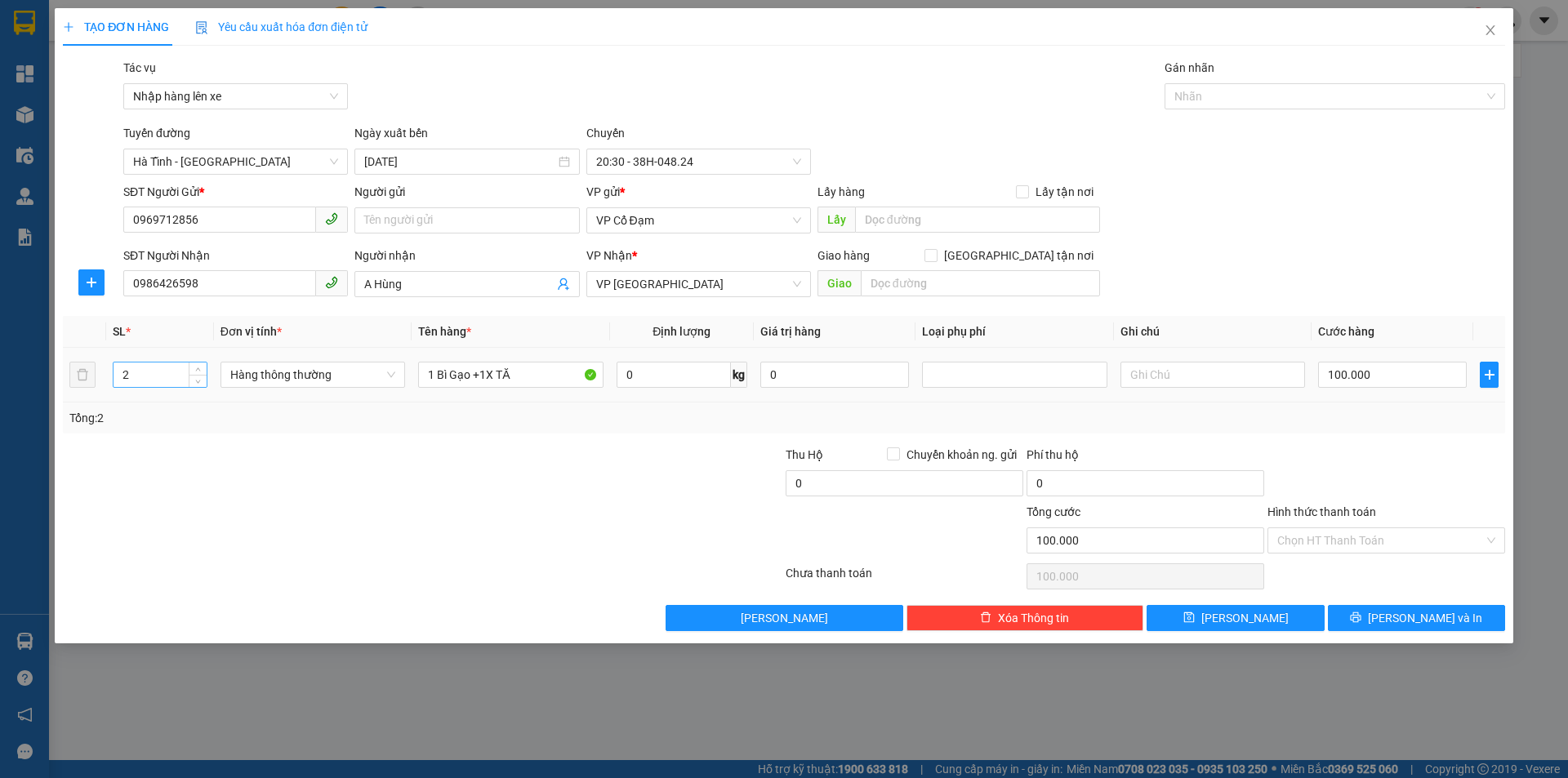
click at [132, 374] on input "2" at bounding box center [159, 375] width 93 height 25
type input "4"
click at [486, 373] on input "1 Bì Gạo +1X TĂ" at bounding box center [510, 374] width 185 height 26
click at [528, 380] on input "1 Bì Gạo +3 XỐP X TĂ" at bounding box center [510, 374] width 185 height 26
type input "1 Bì Gạo +3 XỐP TĂ"
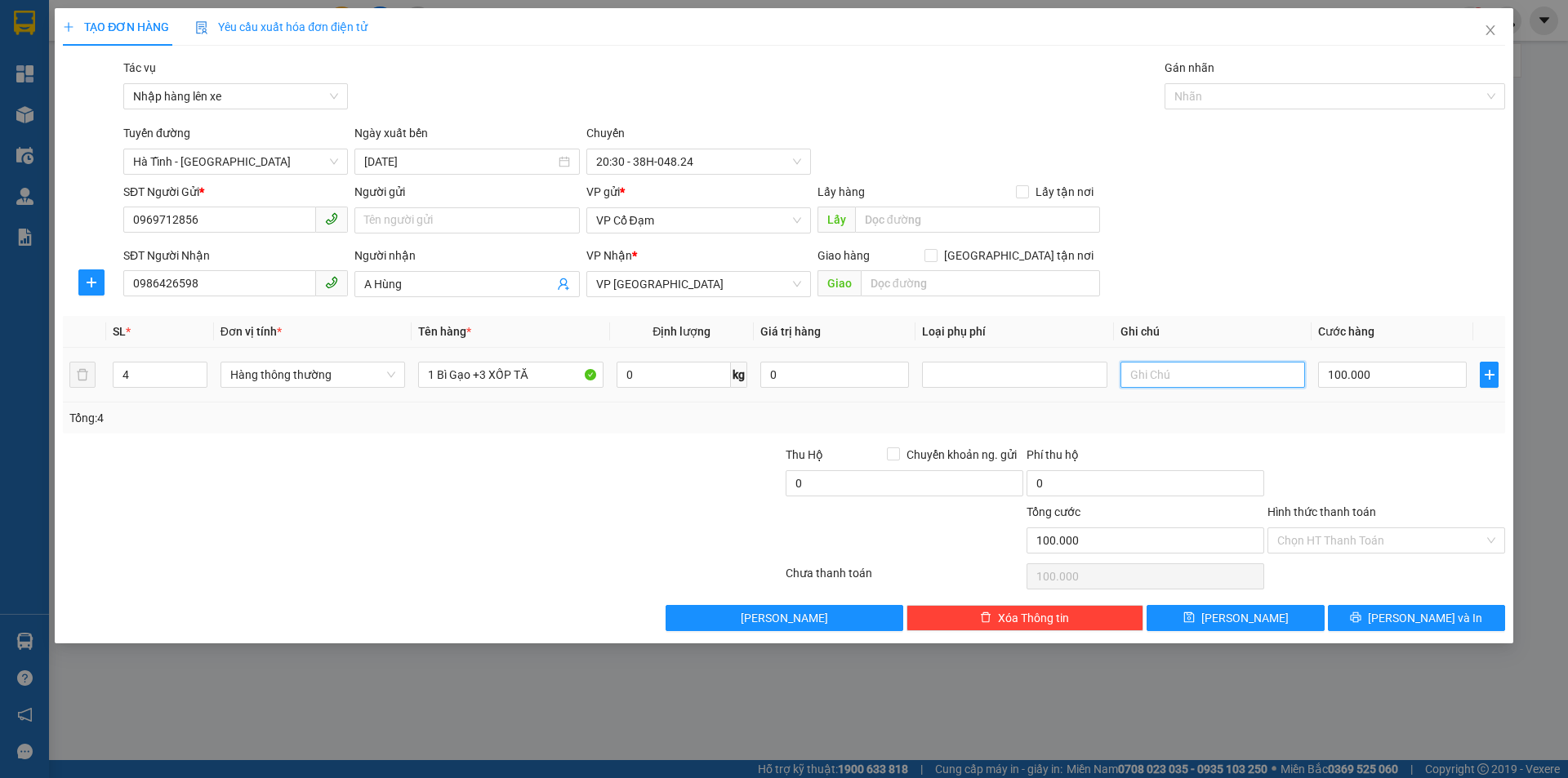
click at [1172, 372] on input "text" at bounding box center [1212, 374] width 185 height 26
type input "d"
type input "đ"
type input "V"
type input "D"
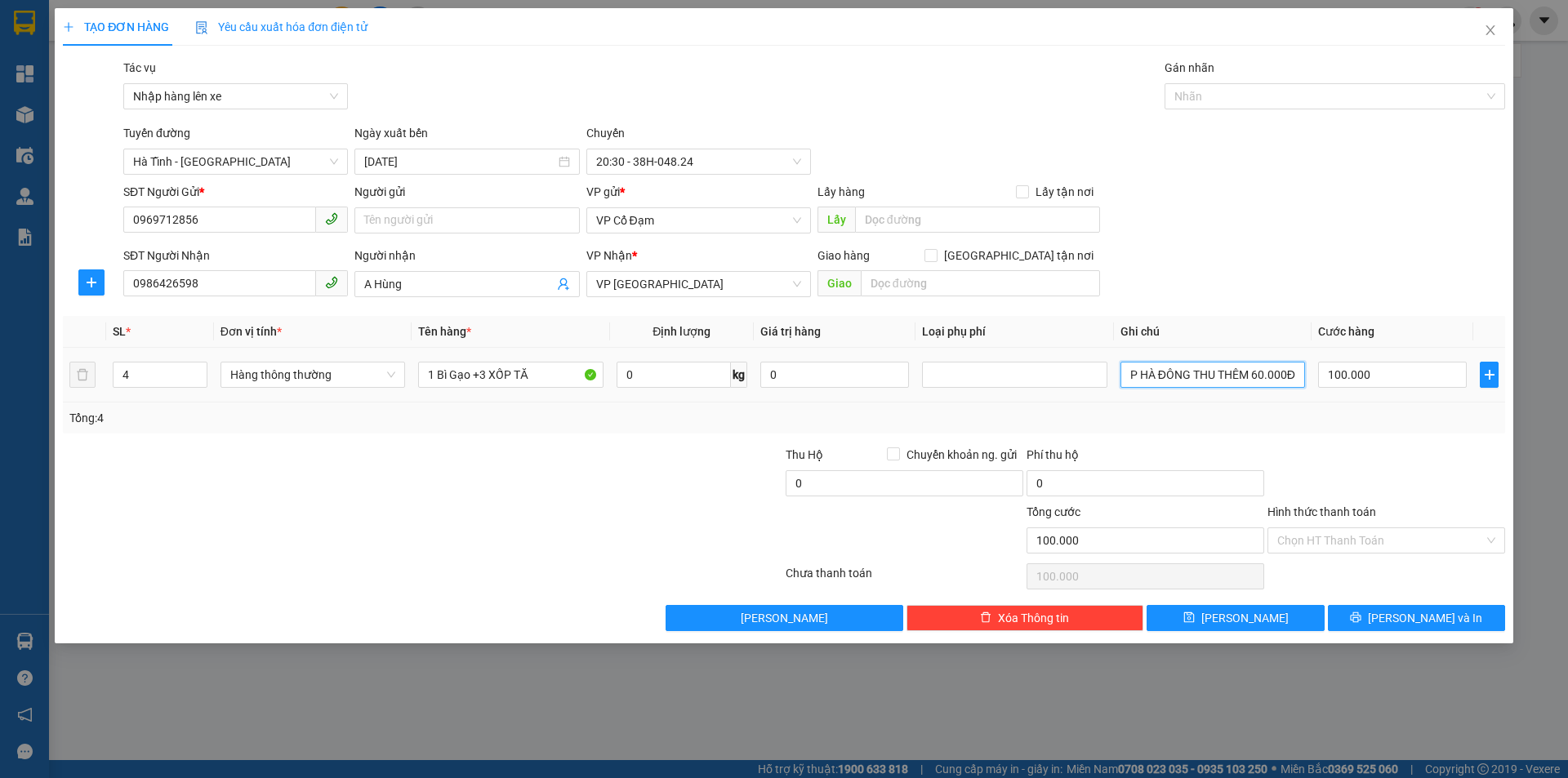
scroll to position [0, 138]
type input "ĐÃ THANH TOÁN 100K + VP HÀ ĐÔNG THU THÊM 60.000Đ"
click at [1403, 378] on input "100.000" at bounding box center [1392, 374] width 149 height 26
type input "1"
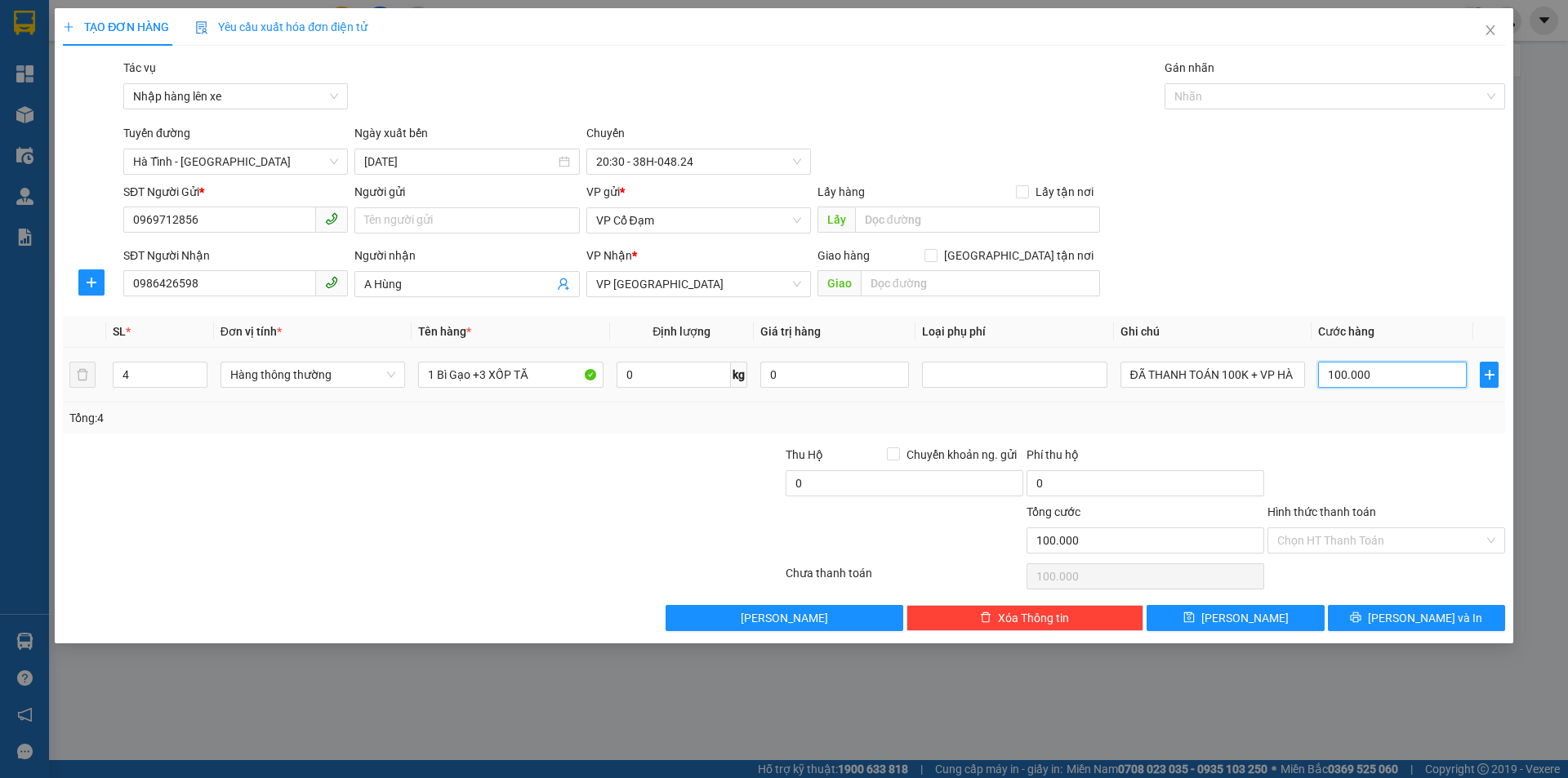
type input "1"
type input "16"
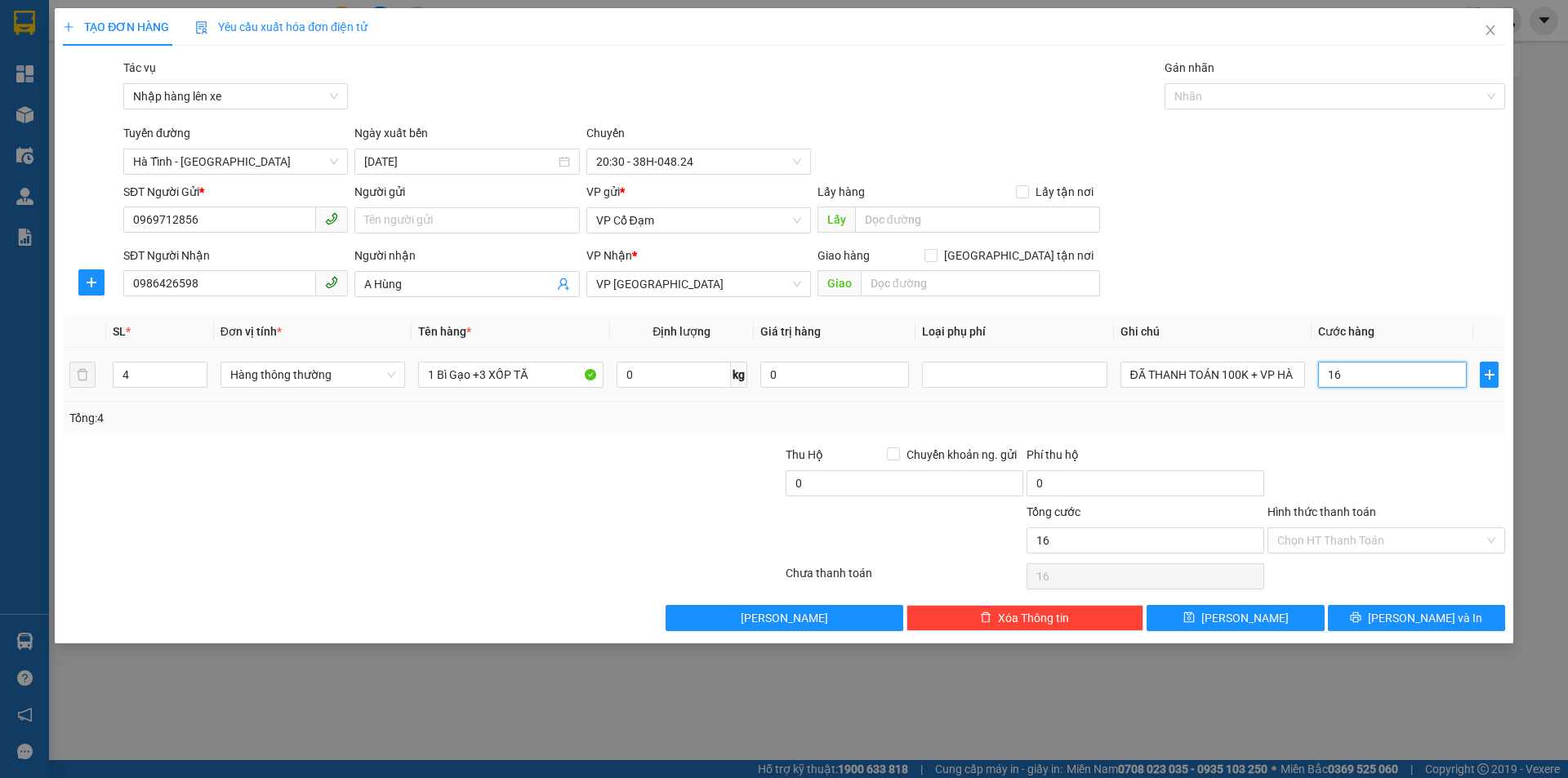
type input "160"
type input "1.600"
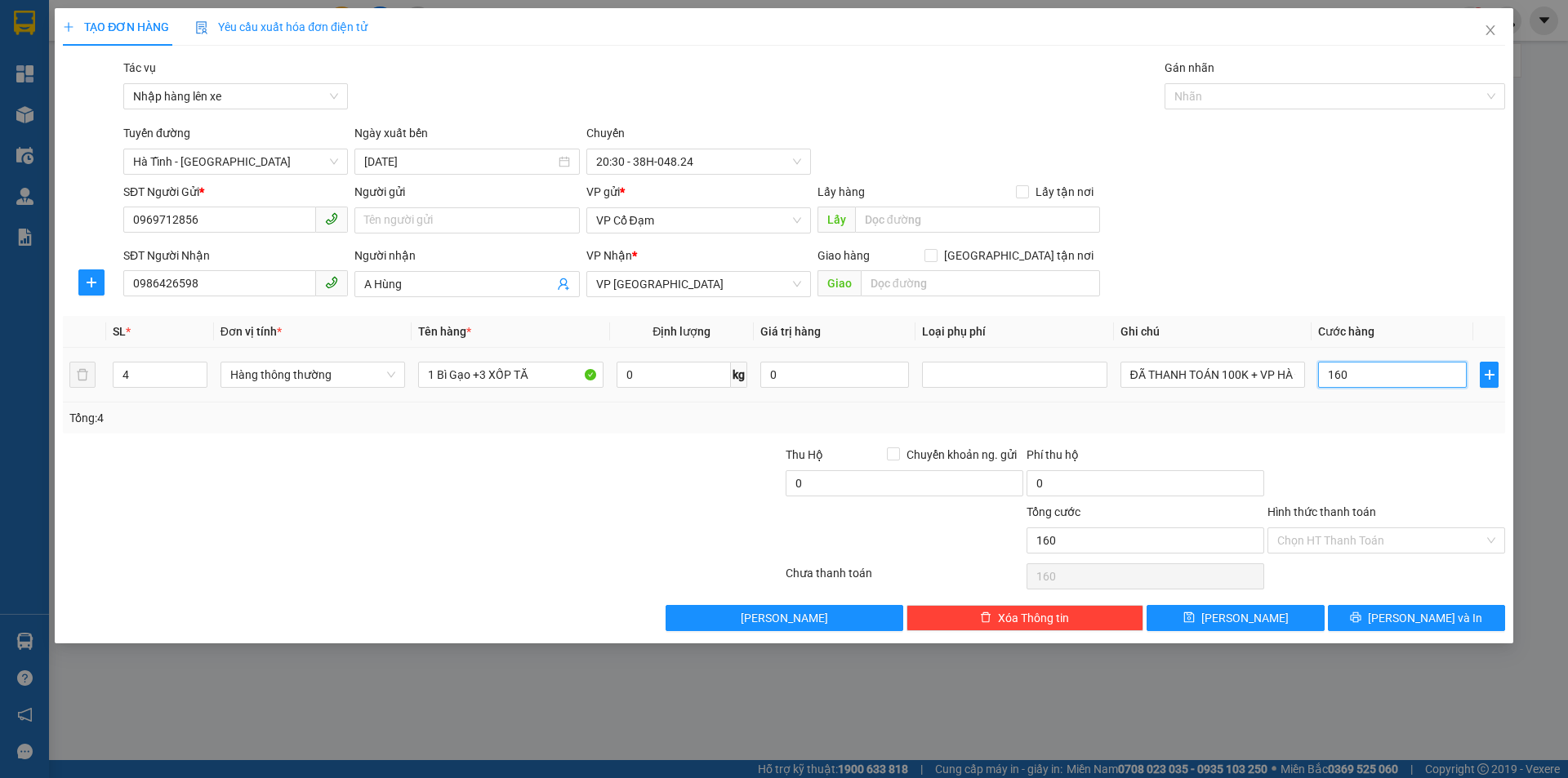
type input "1.600"
type input "16.000"
type input "160.000"
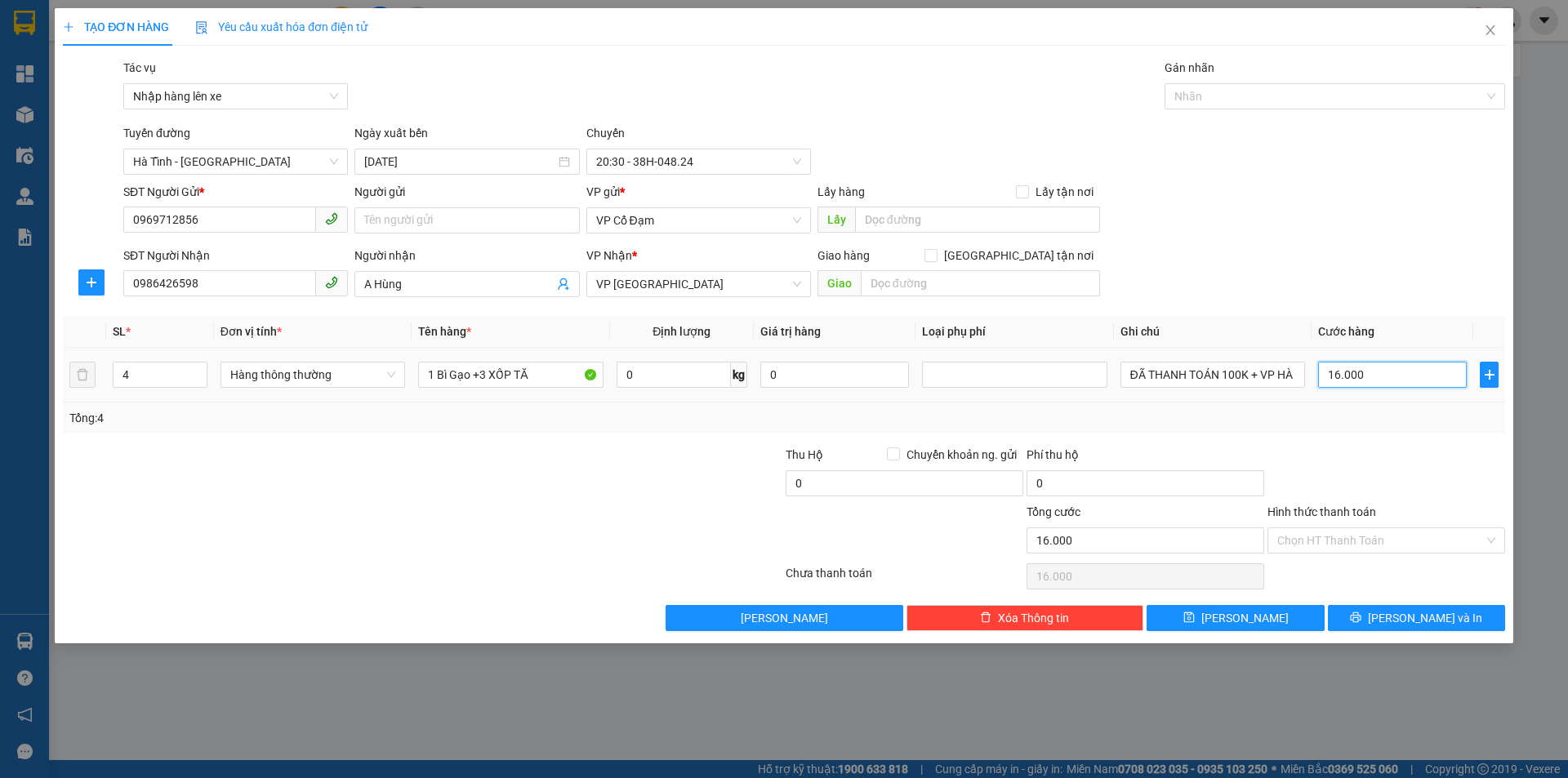
type input "160.000"
click at [1346, 541] on input "Hình thức thanh toán" at bounding box center [1380, 540] width 207 height 25
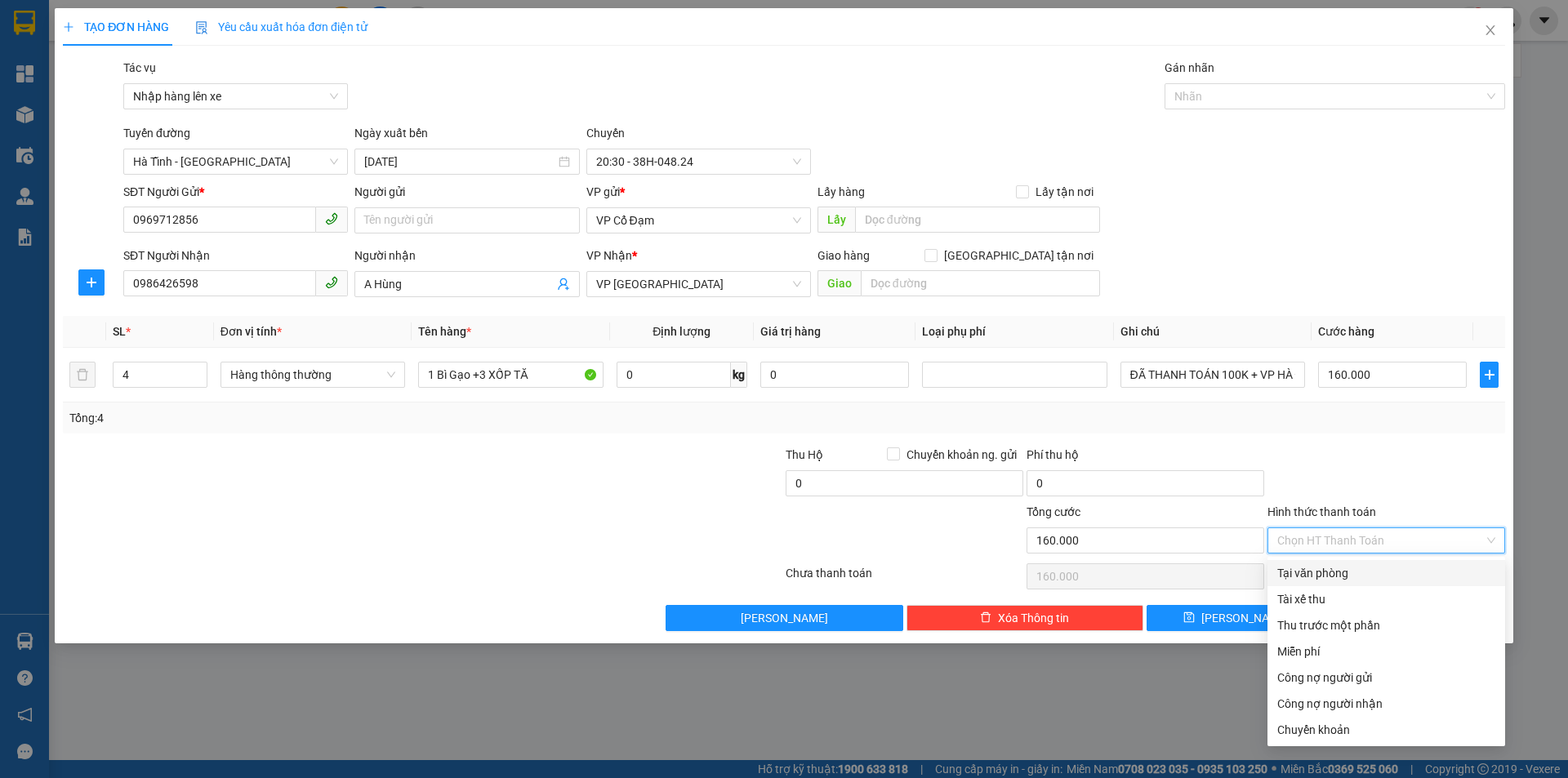
click at [1305, 572] on div "Tại văn phòng" at bounding box center [1385, 573] width 218 height 18
type input "0"
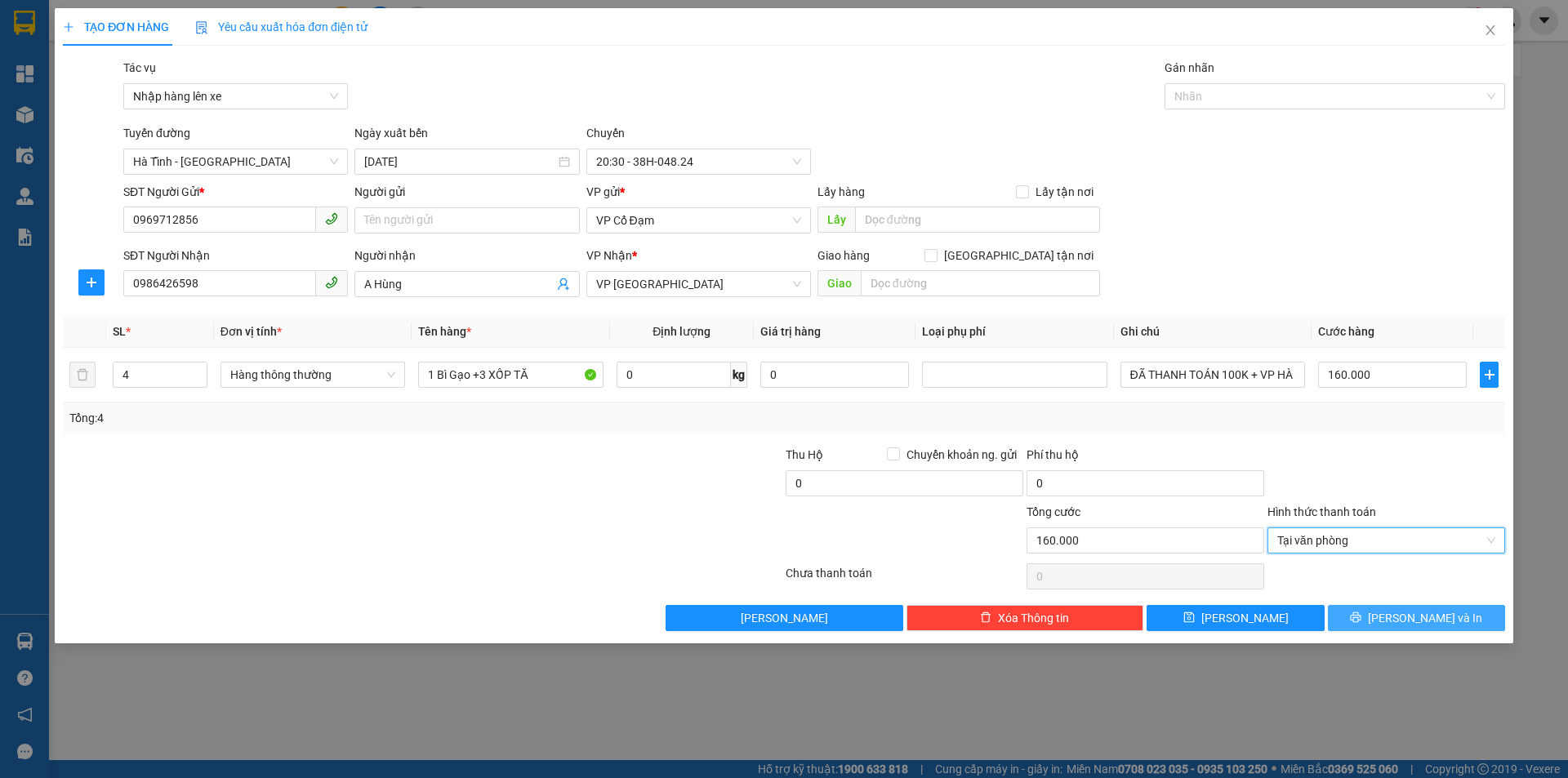
click at [1419, 609] on span "[PERSON_NAME] và In" at bounding box center [1424, 618] width 114 height 18
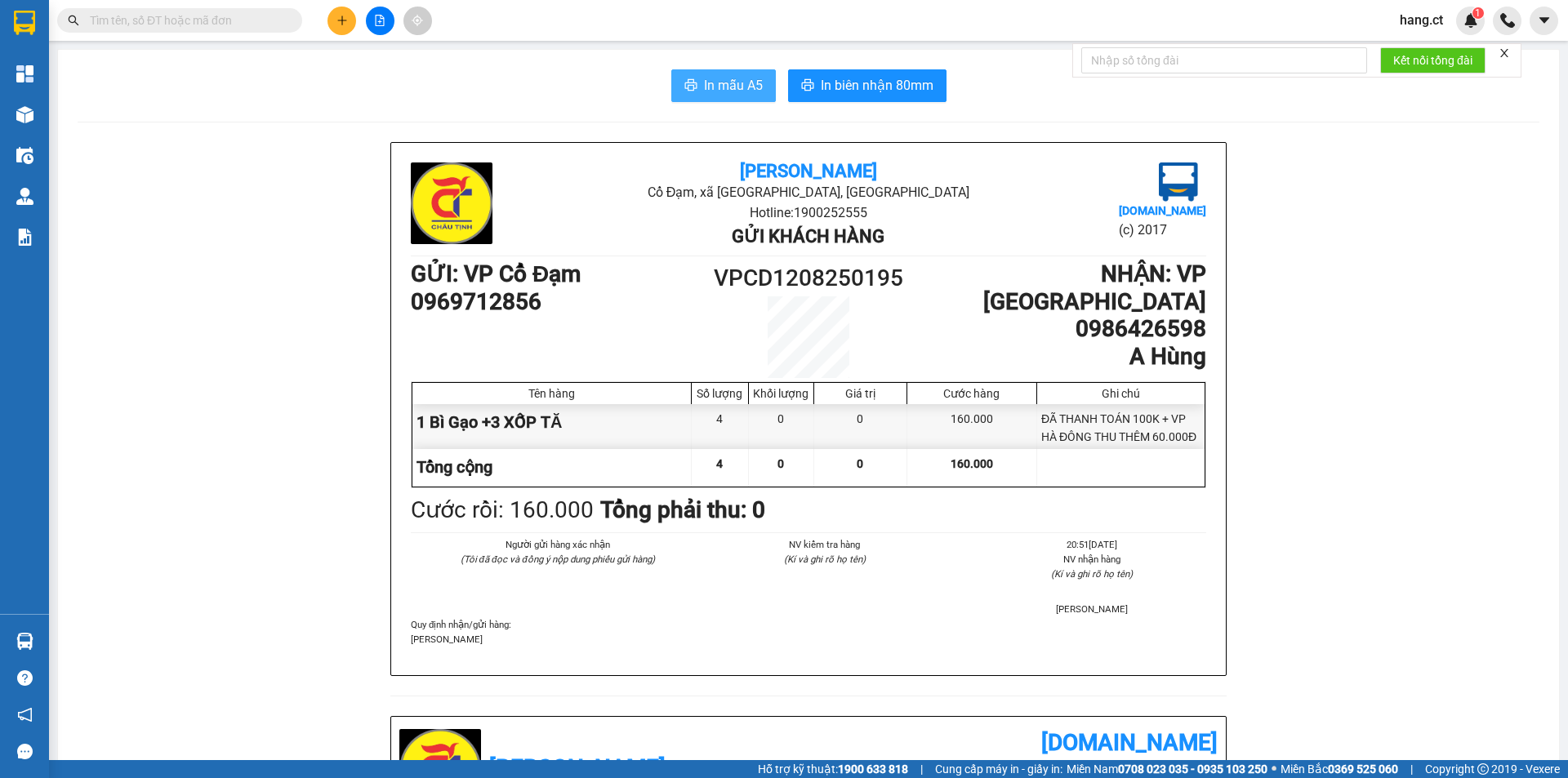
click at [747, 89] on span "In mẫu A5" at bounding box center [732, 84] width 58 height 20
